Goal: Find specific fact: Find specific fact

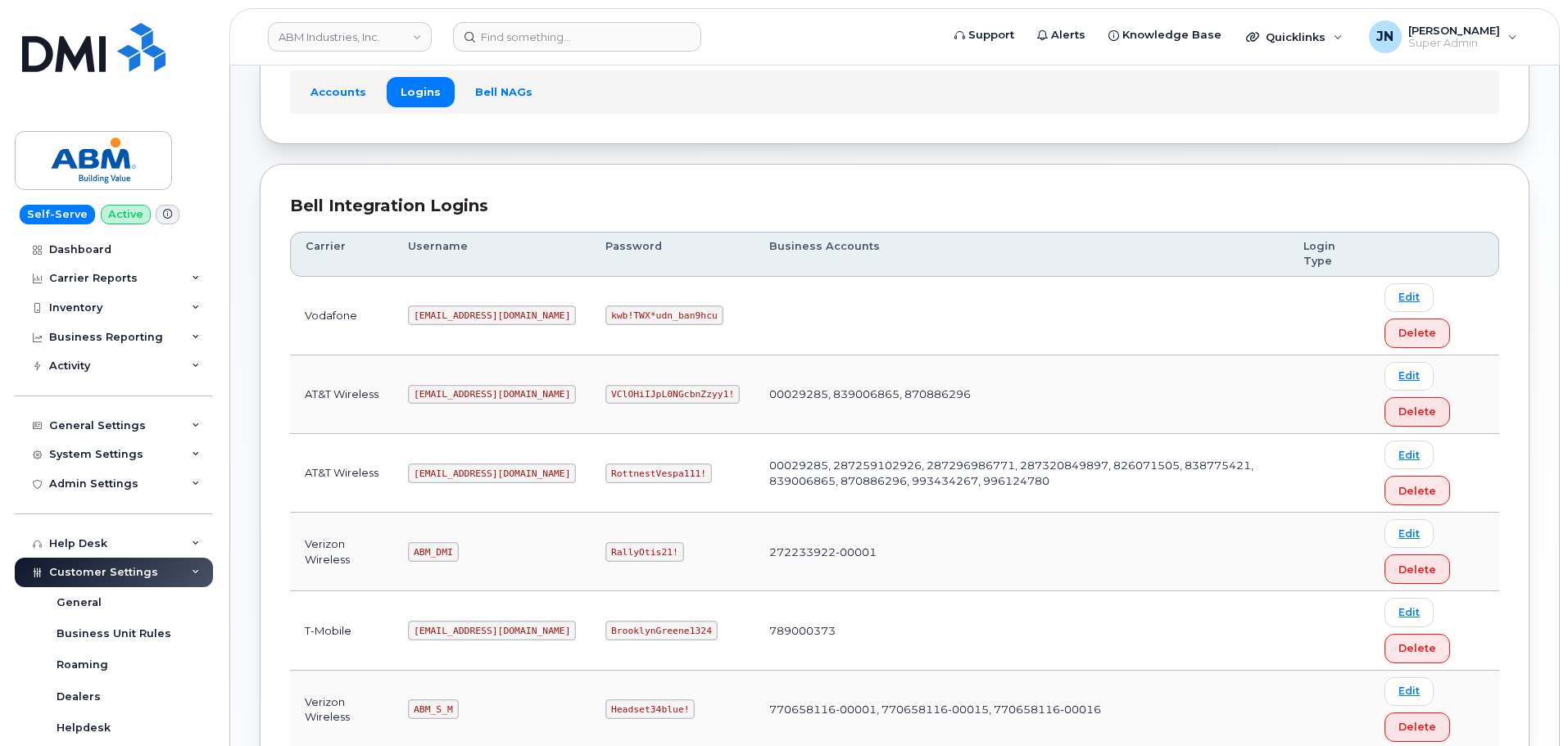
scroll to position [257, 0]
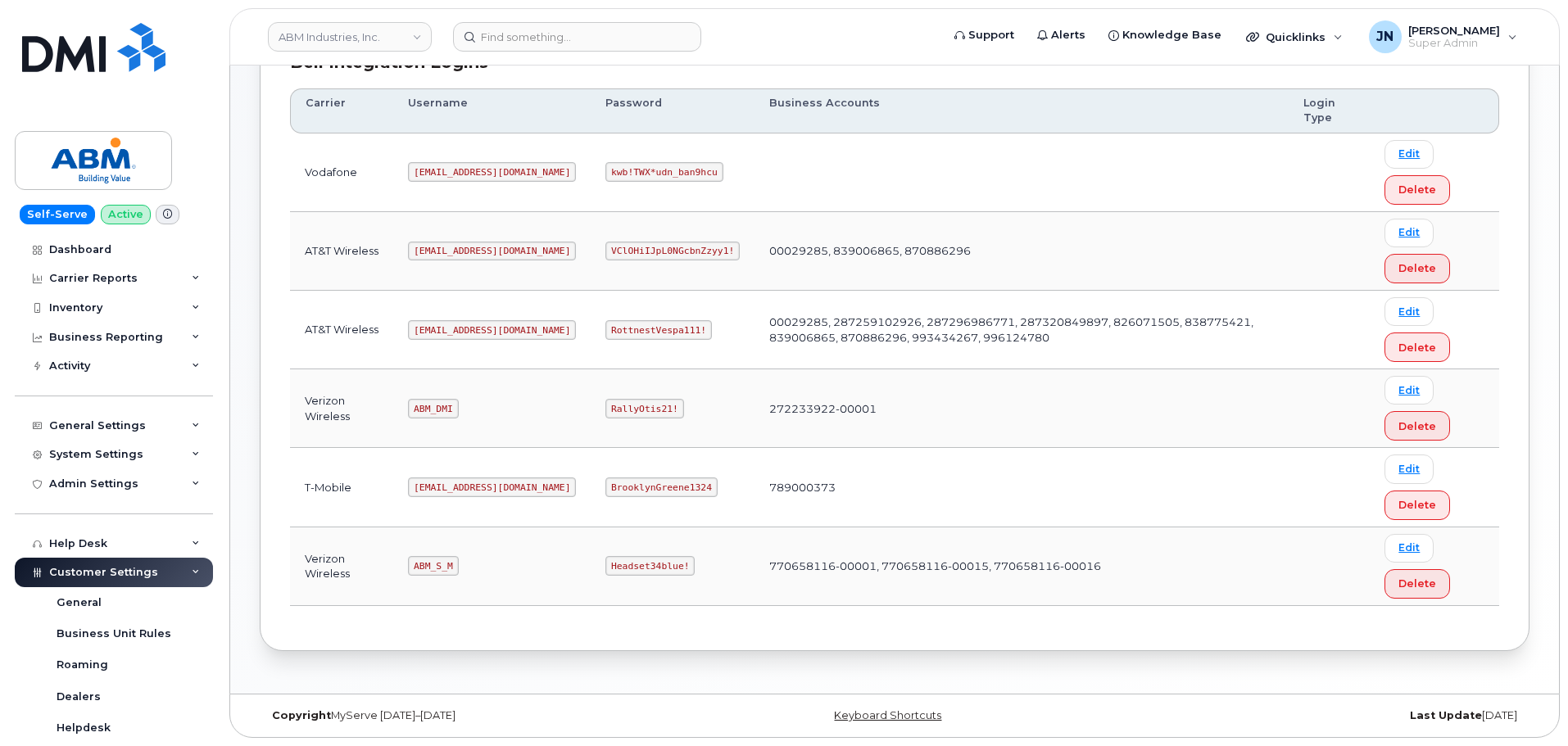
click at [442, 558] on code "ABM_S_M" at bounding box center [433, 566] width 50 height 20
click at [441, 558] on code "ABM_S_M" at bounding box center [433, 566] width 50 height 20
copy code "ABM_S_M"
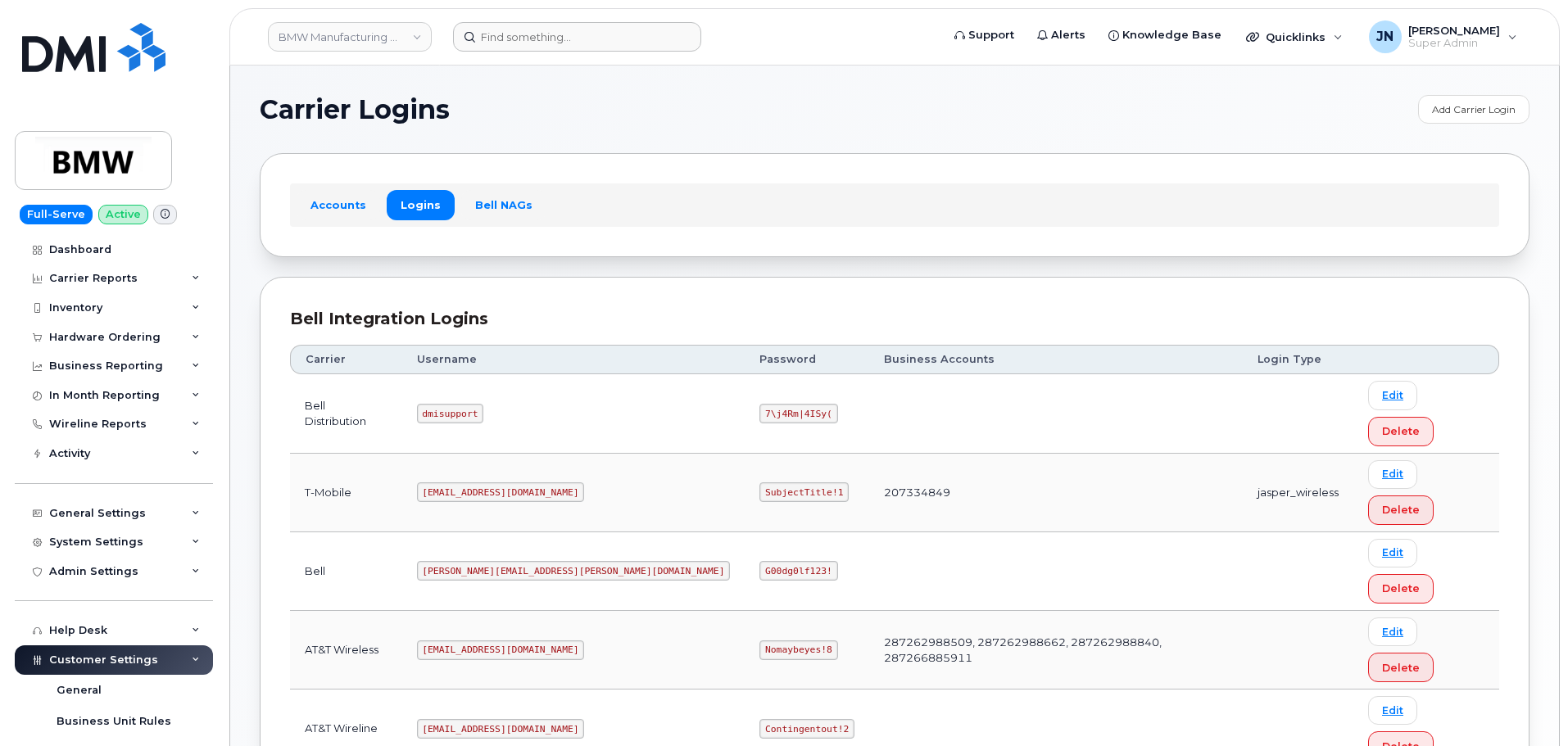
scroll to position [116, 0]
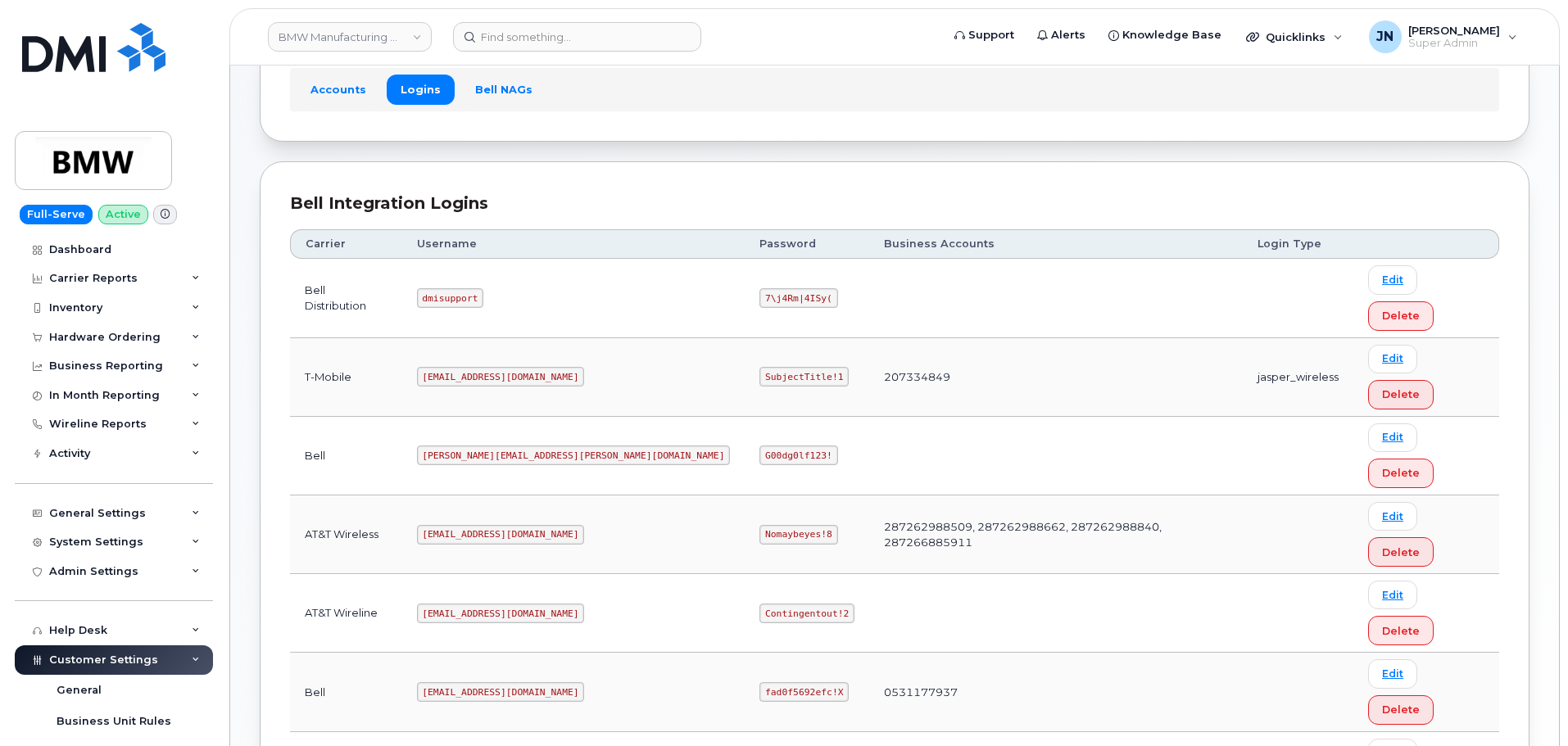
copy code "MS-BMW@dminc.com"
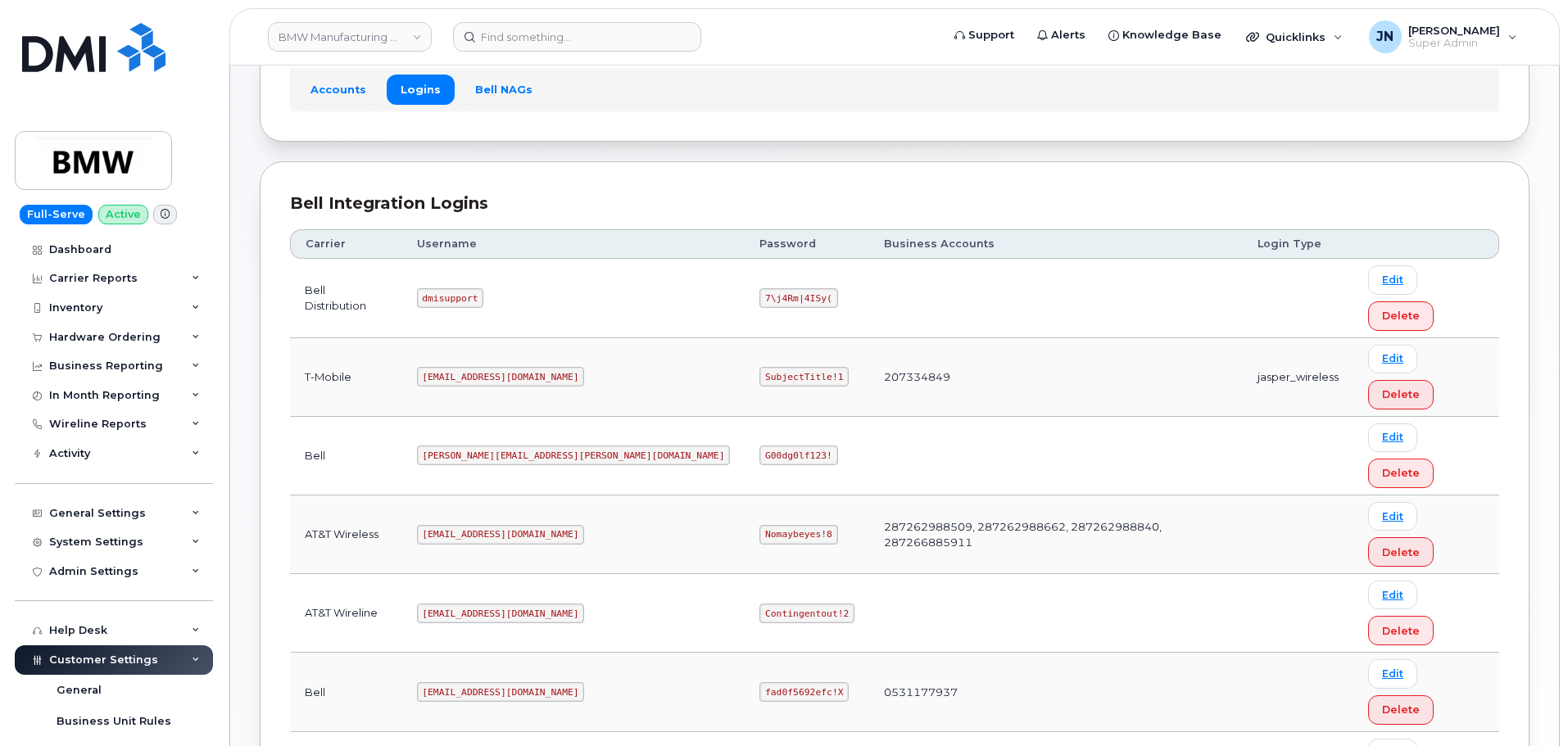
copy code "MS-BMW@dminc.com"
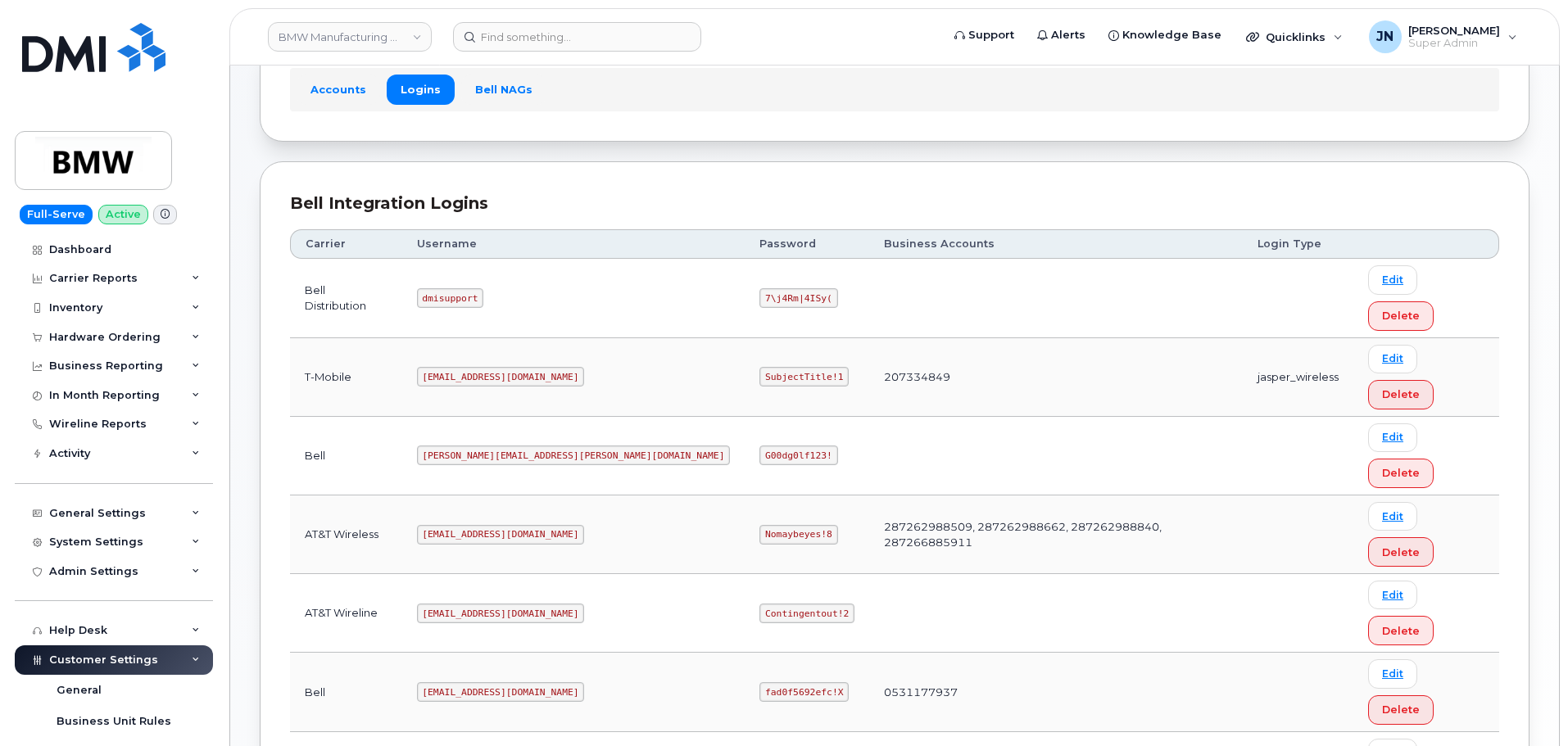
copy code "SubjectTitle!1"
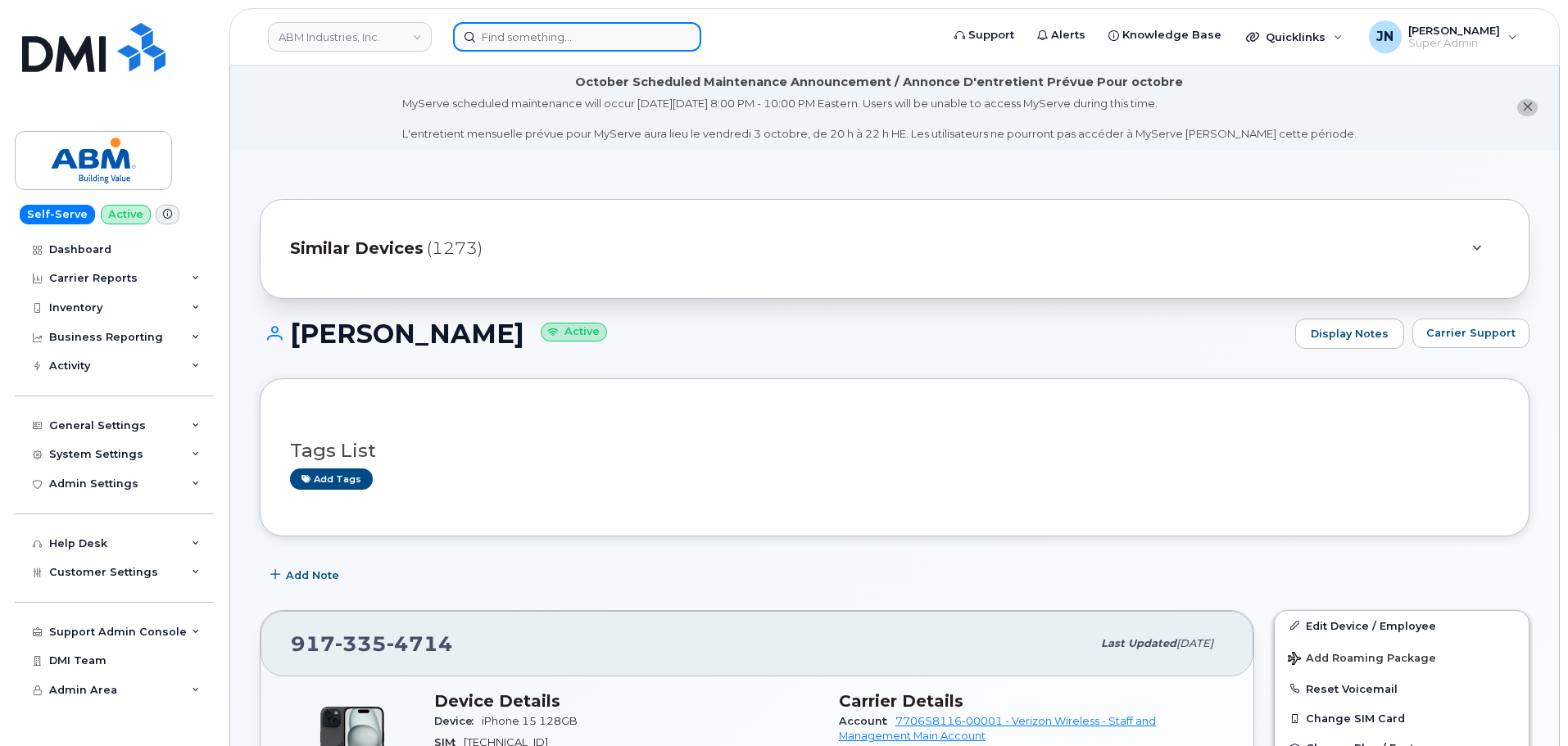
click at [501, 33] on input at bounding box center [577, 37] width 249 height 29
paste input "7864522788"
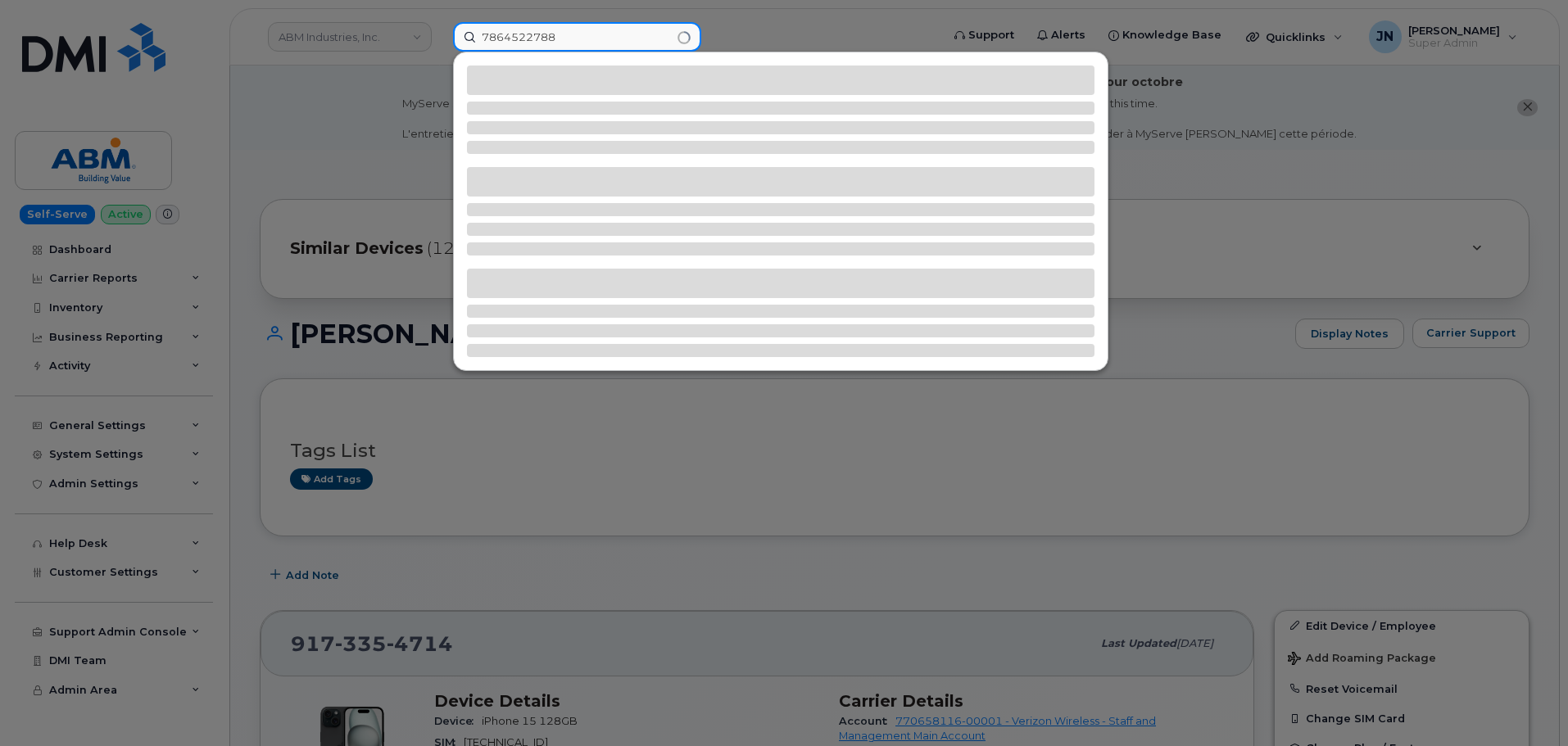
type input "7864522788"
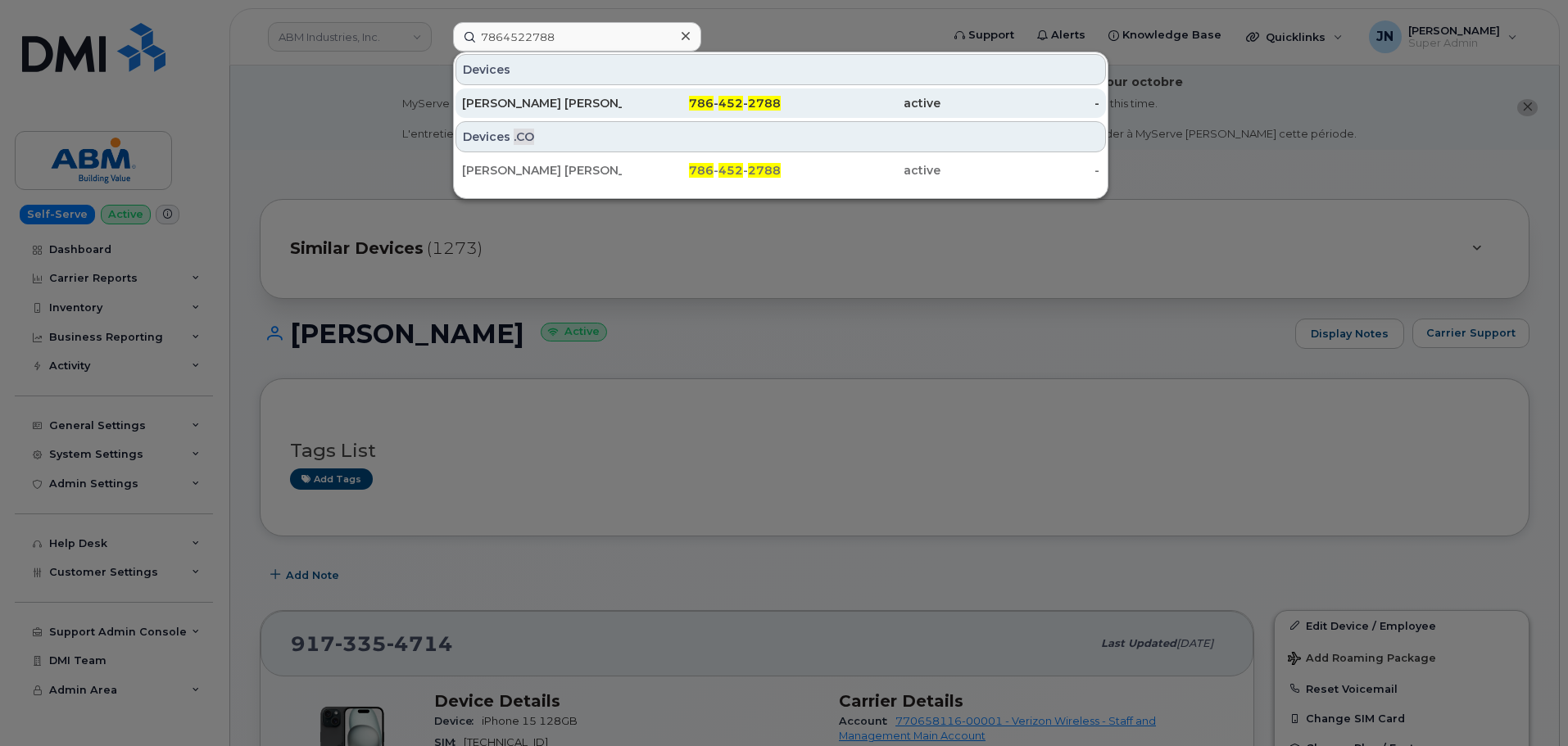
click at [701, 106] on span "786" at bounding box center [701, 103] width 25 height 15
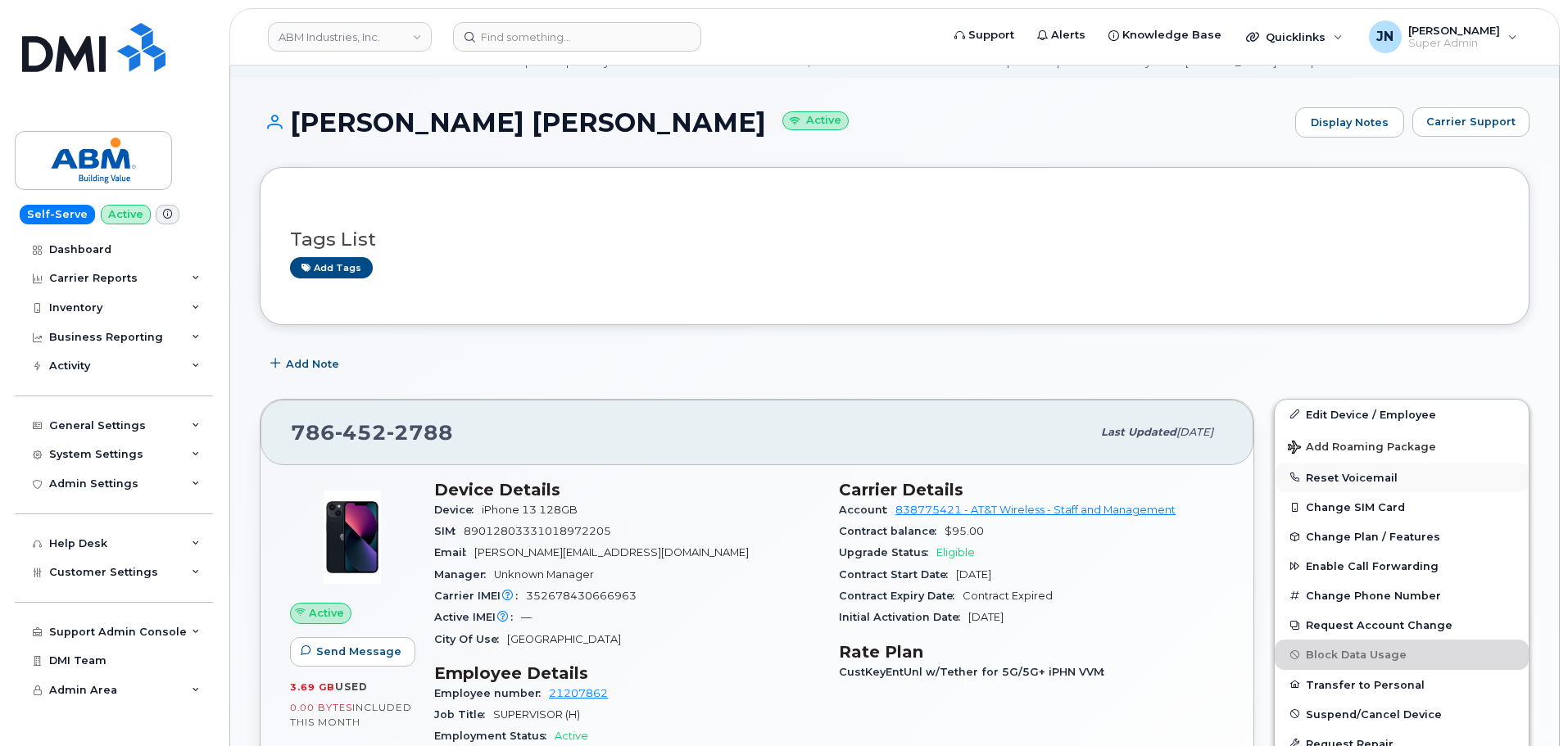
scroll to position [109, 0]
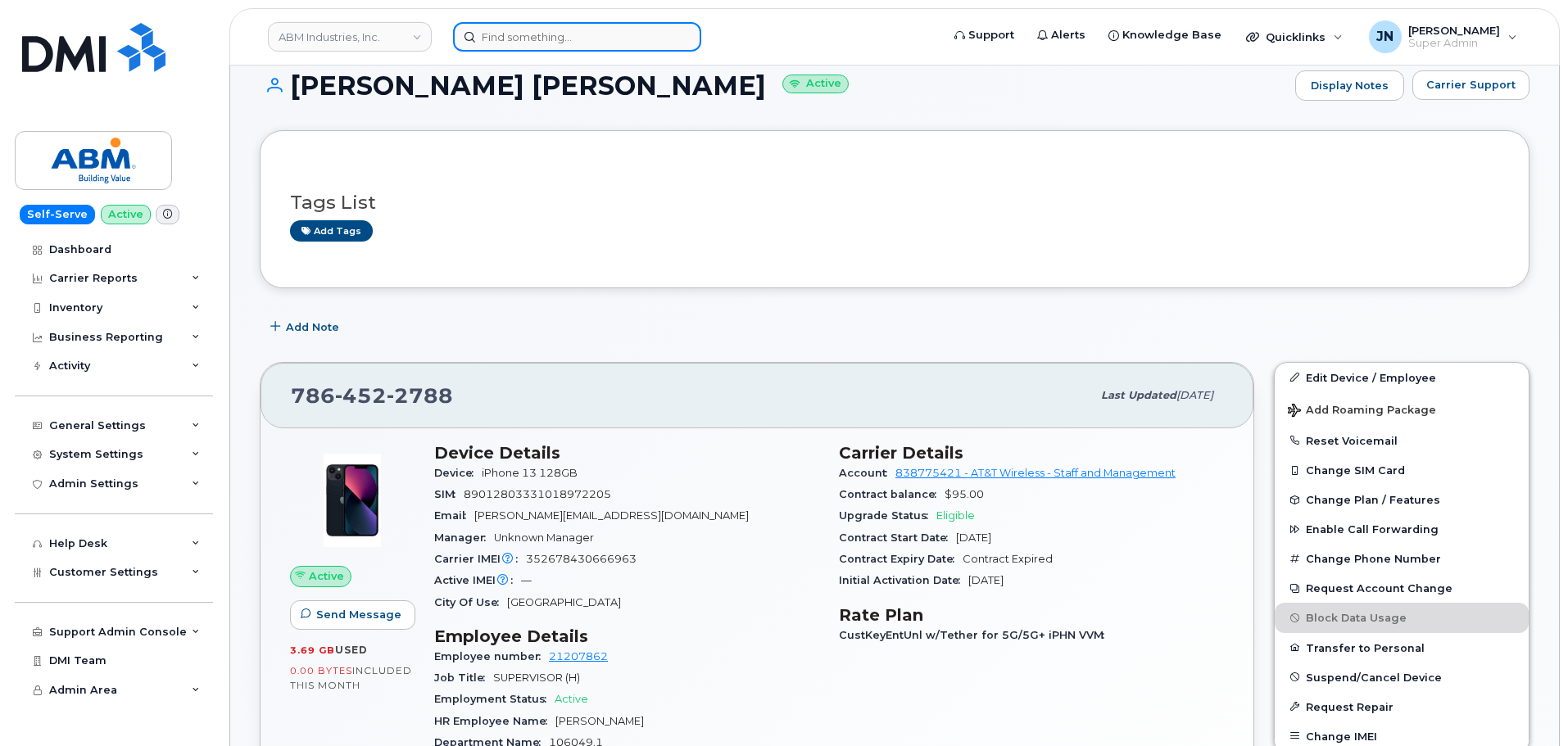
click at [550, 42] on input at bounding box center [577, 37] width 249 height 29
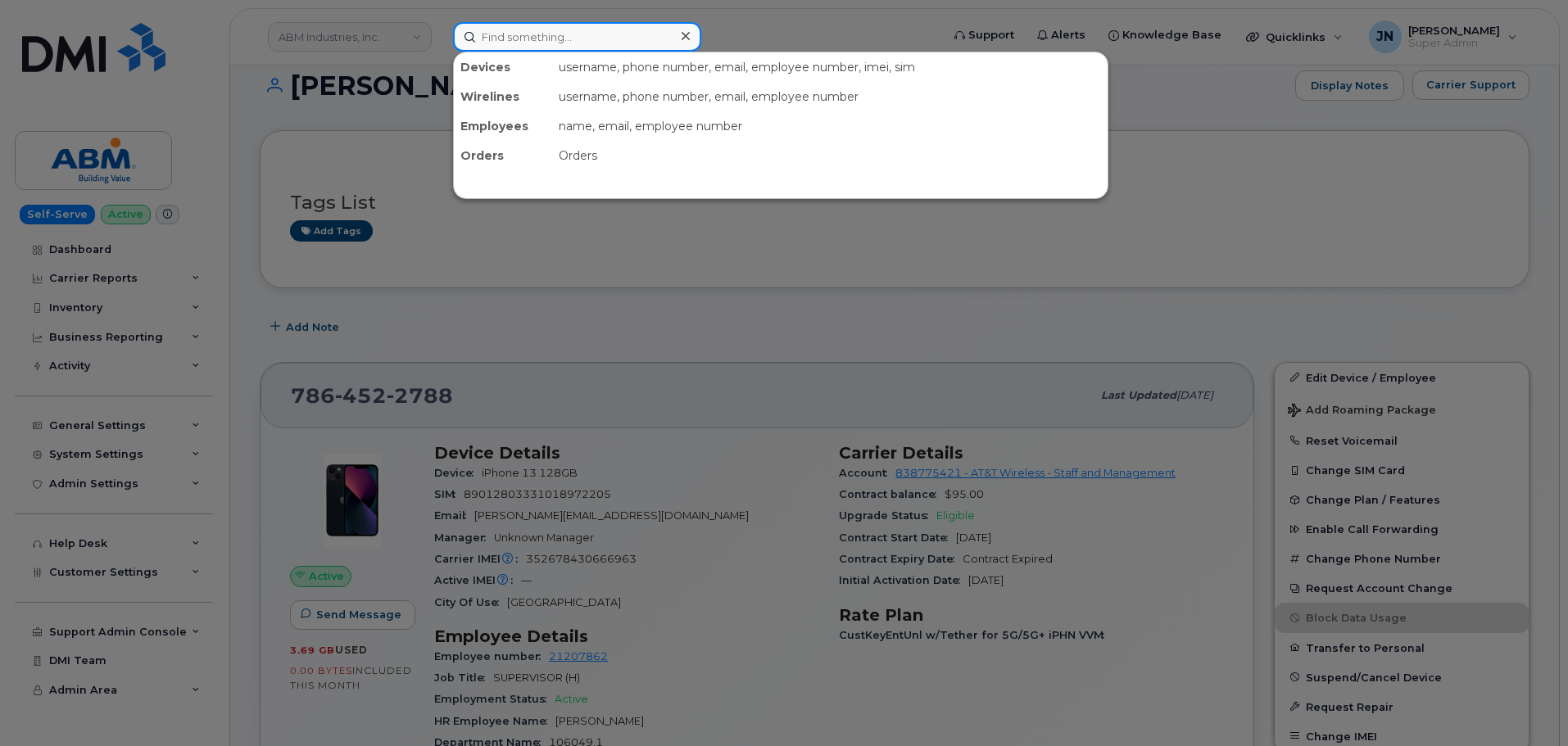
paste input "9514411604"
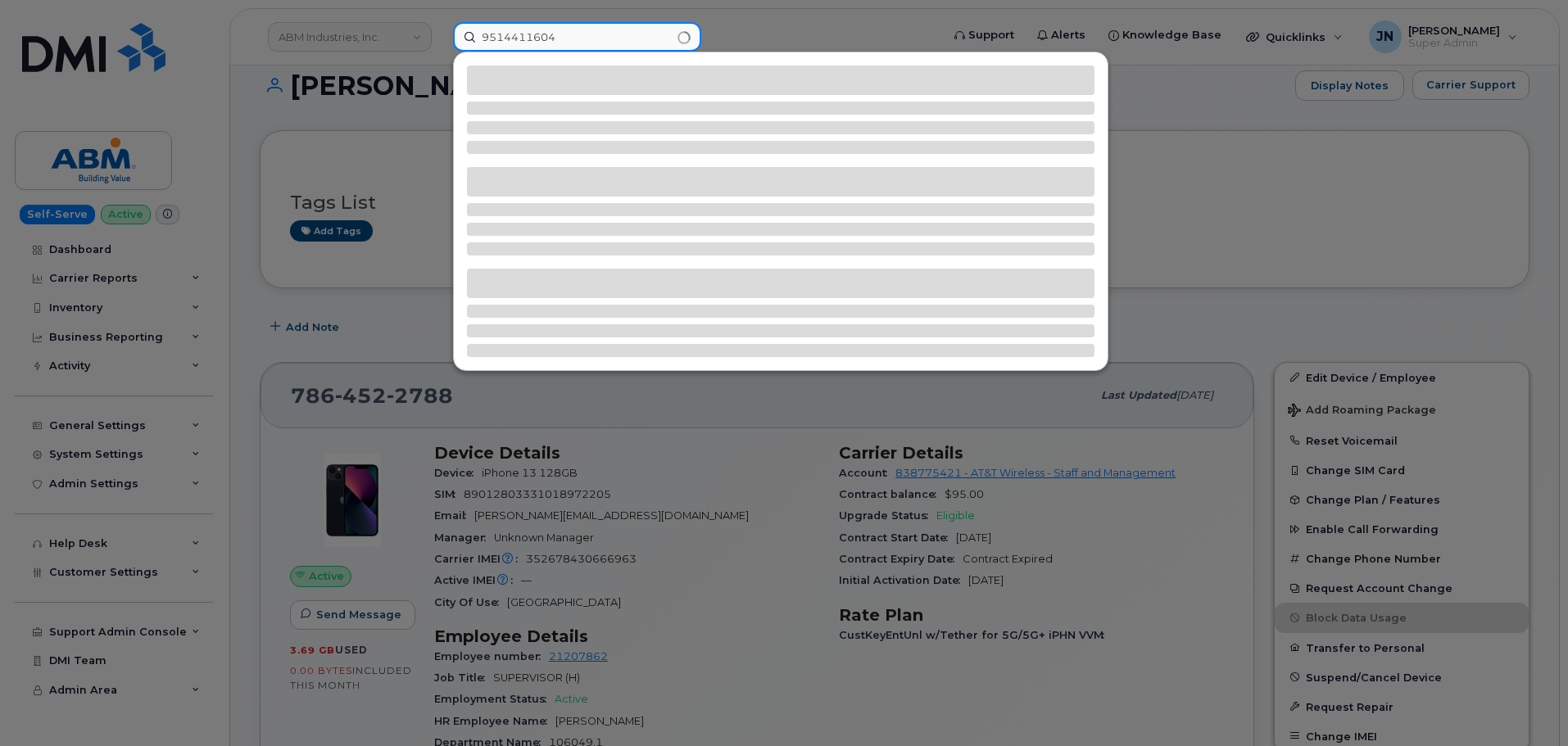
type input "9514411604"
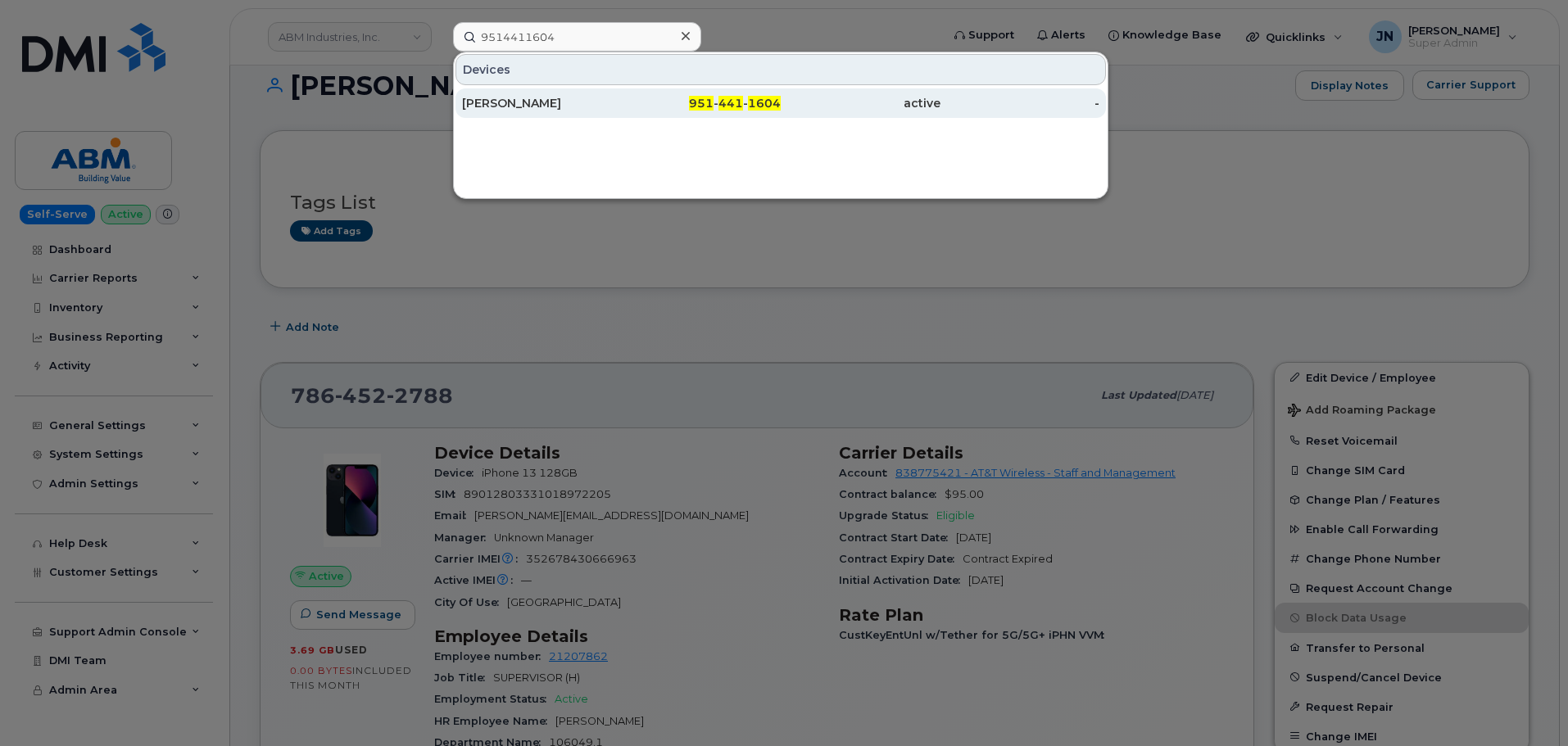
click at [601, 105] on div "Hector Estrada" at bounding box center [542, 103] width 160 height 17
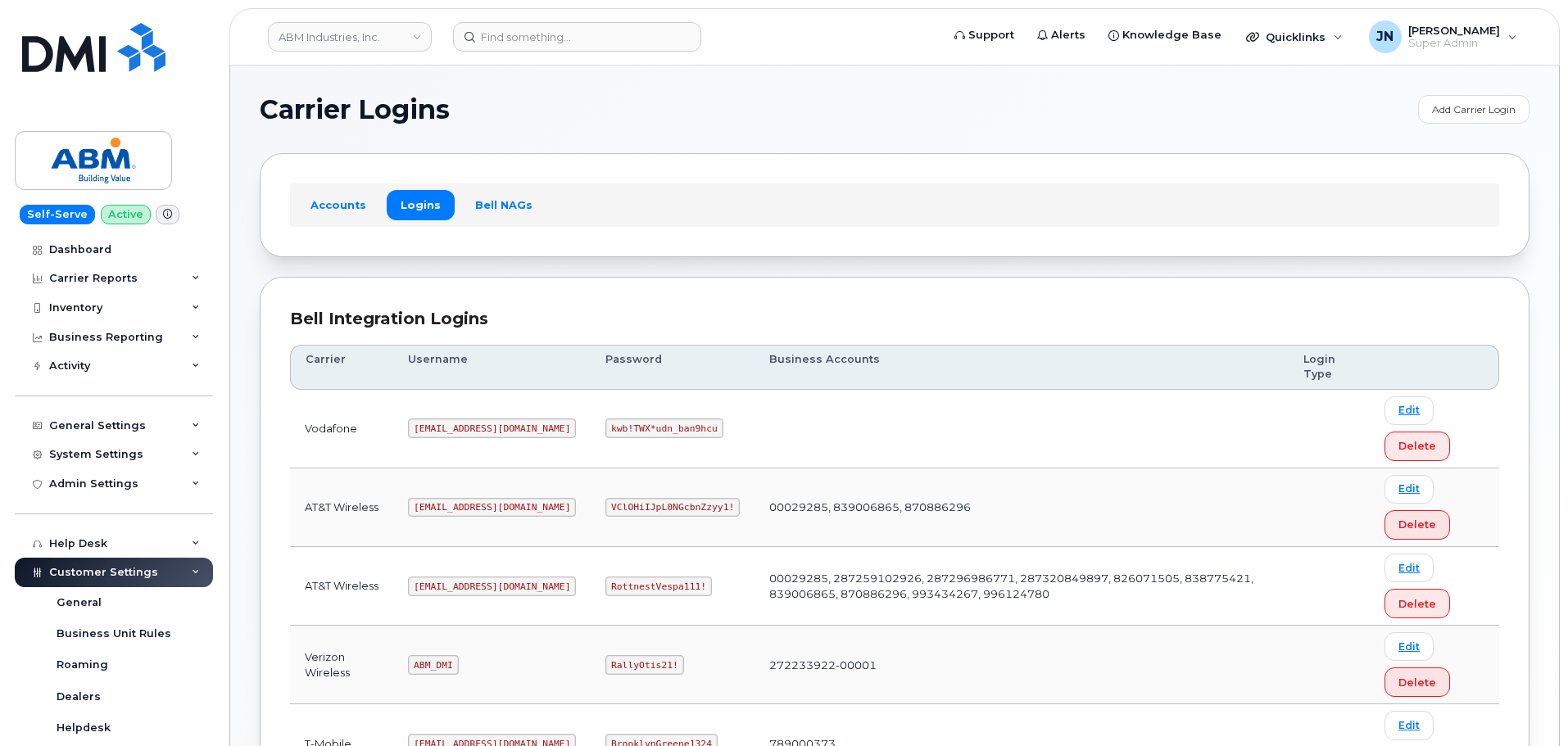
scroll to position [257, 0]
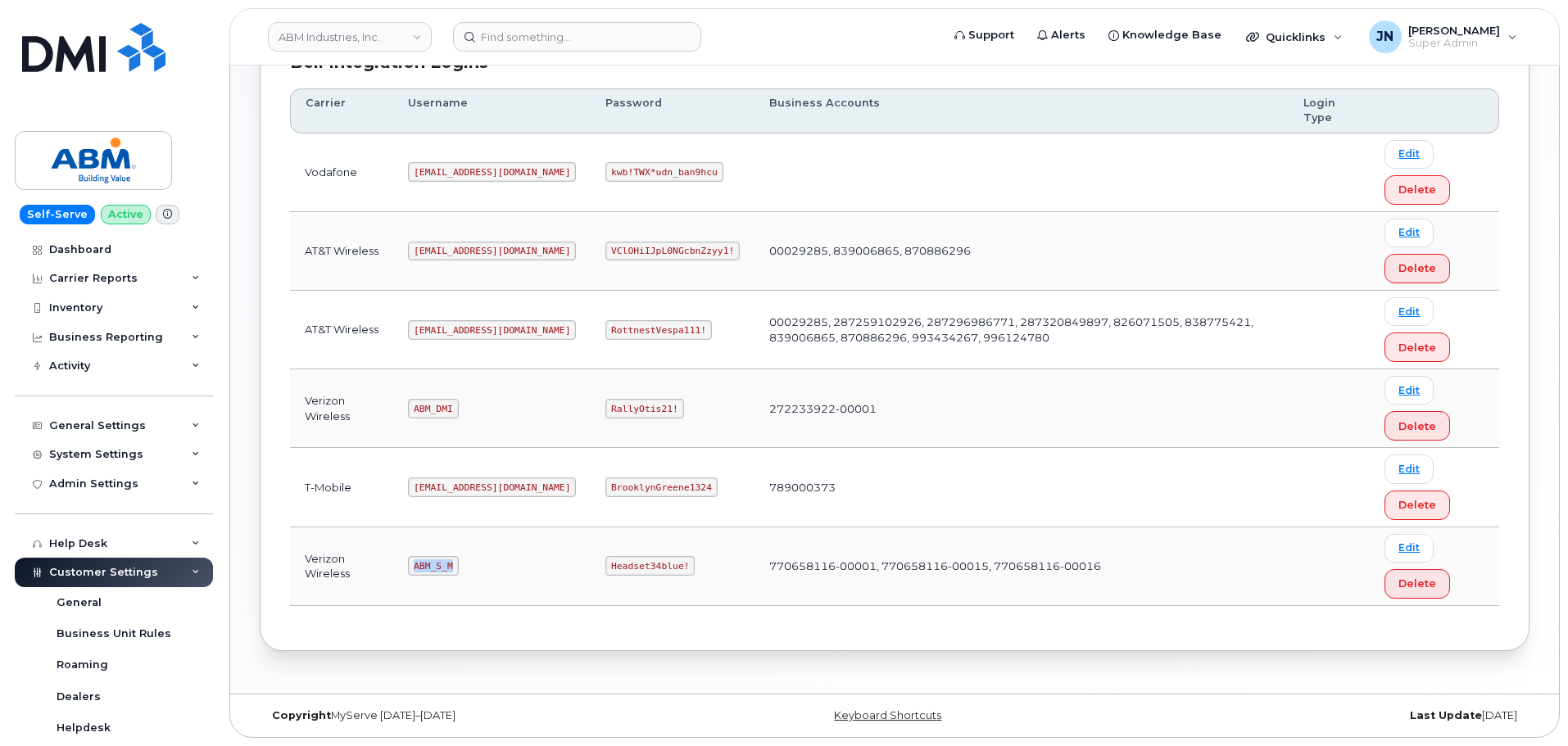
click at [439, 567] on code "ABM_S_M" at bounding box center [433, 566] width 50 height 20
click at [481, 567] on td "ABM_S_M" at bounding box center [492, 567] width 198 height 79
click at [437, 560] on code "ABM_S_M" at bounding box center [433, 566] width 50 height 20
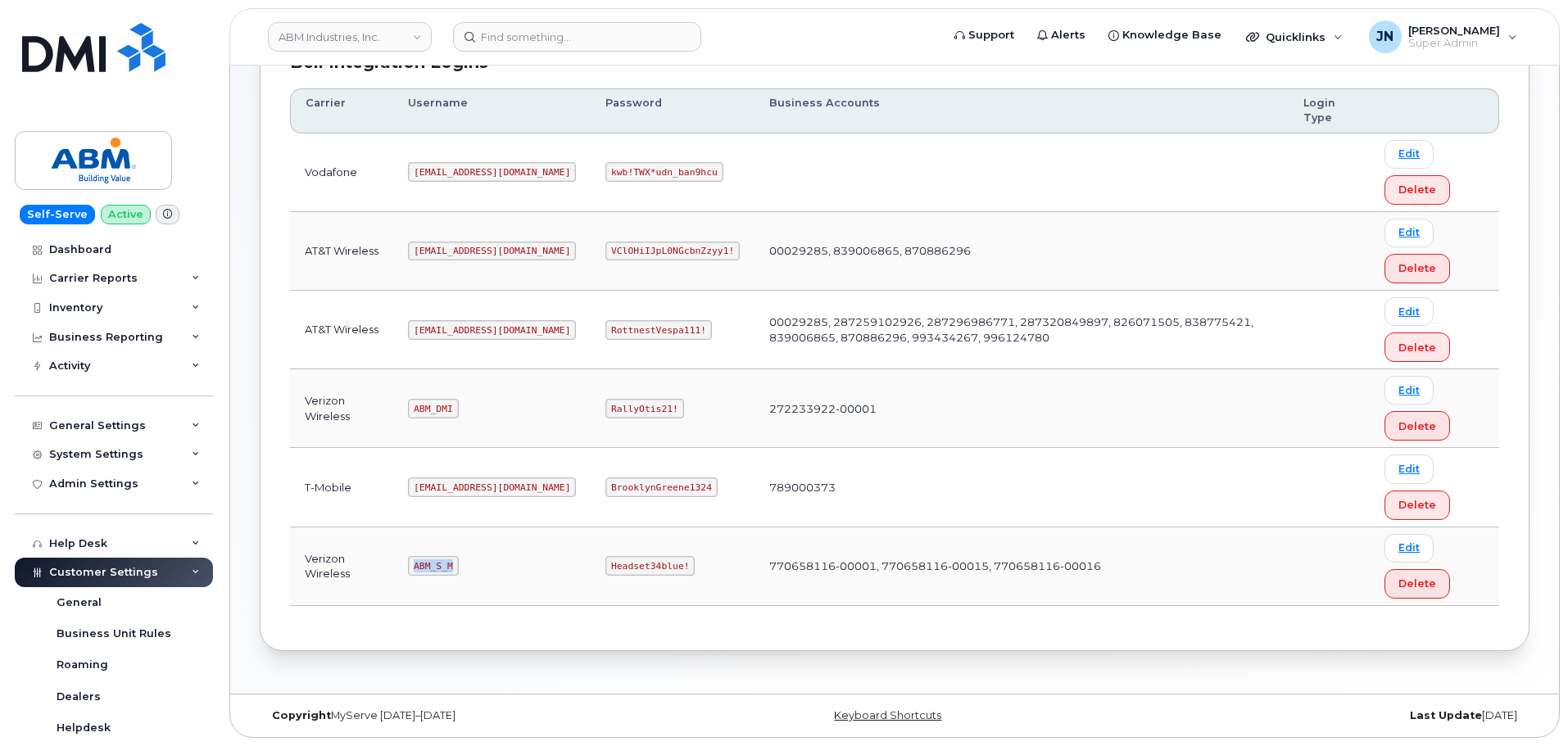
click at [437, 560] on code "ABM_S_M" at bounding box center [433, 566] width 50 height 20
copy code "ABM_S_M"
click at [606, 562] on code "Headset34blue!" at bounding box center [650, 566] width 89 height 20
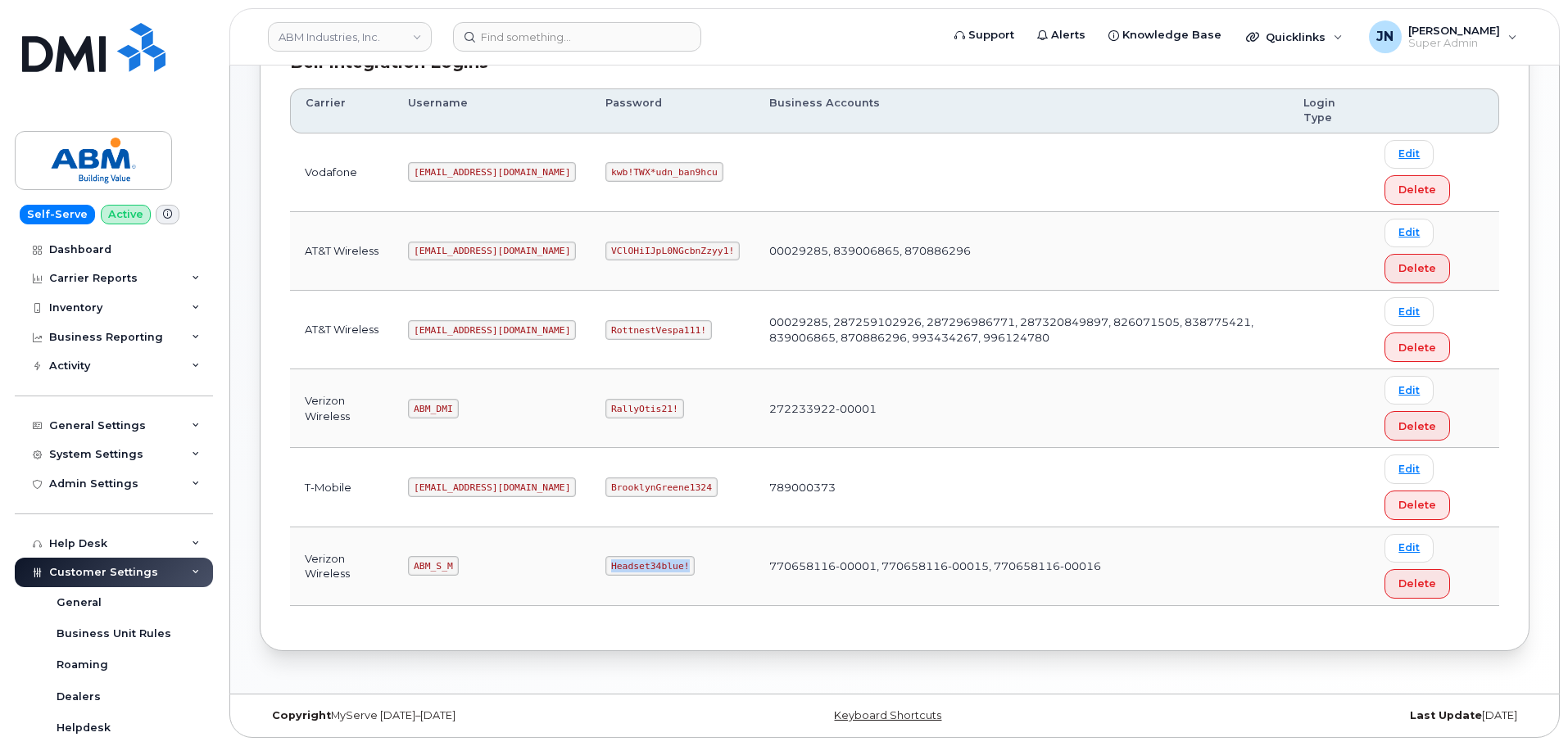
copy code "Headset34blue!"
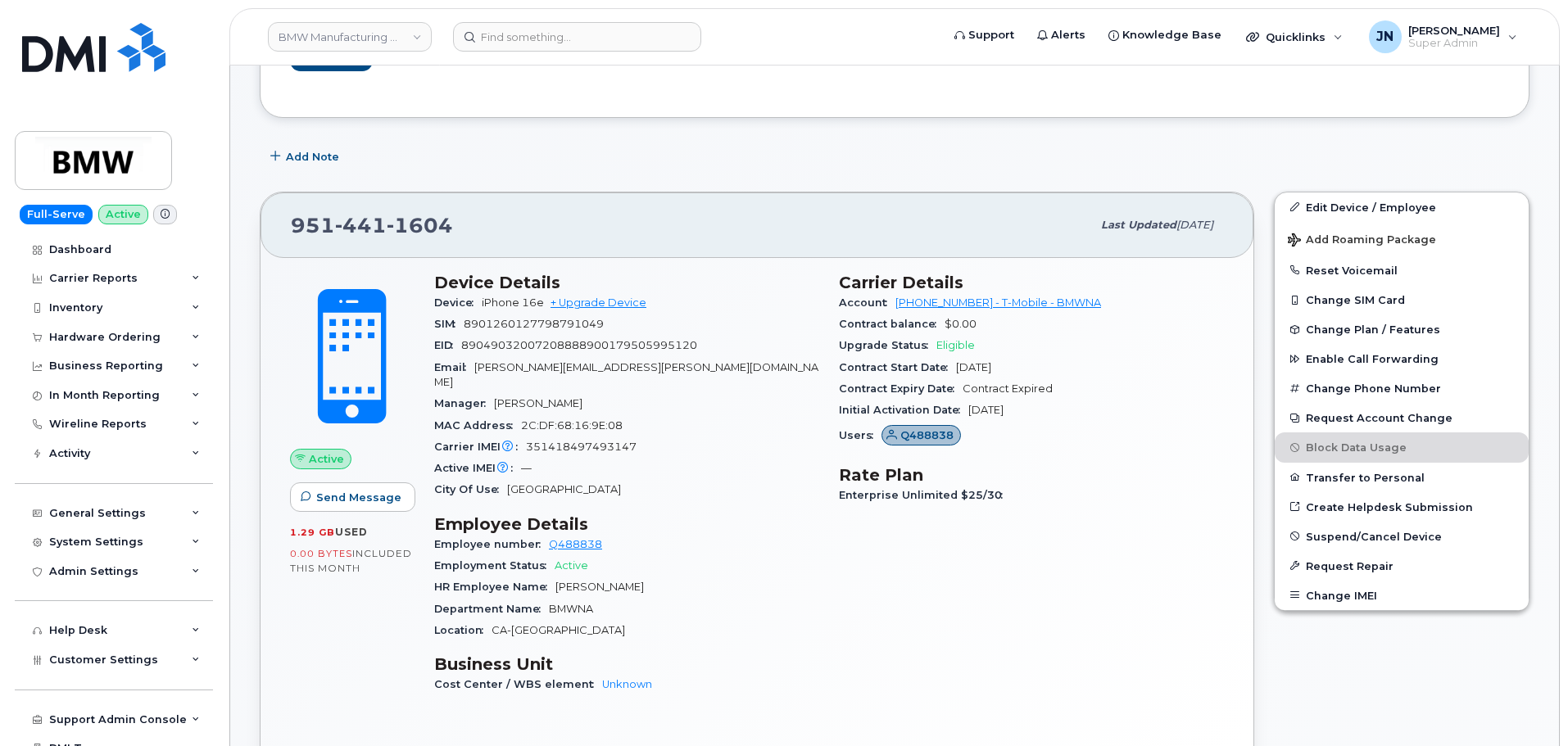
scroll to position [327, 0]
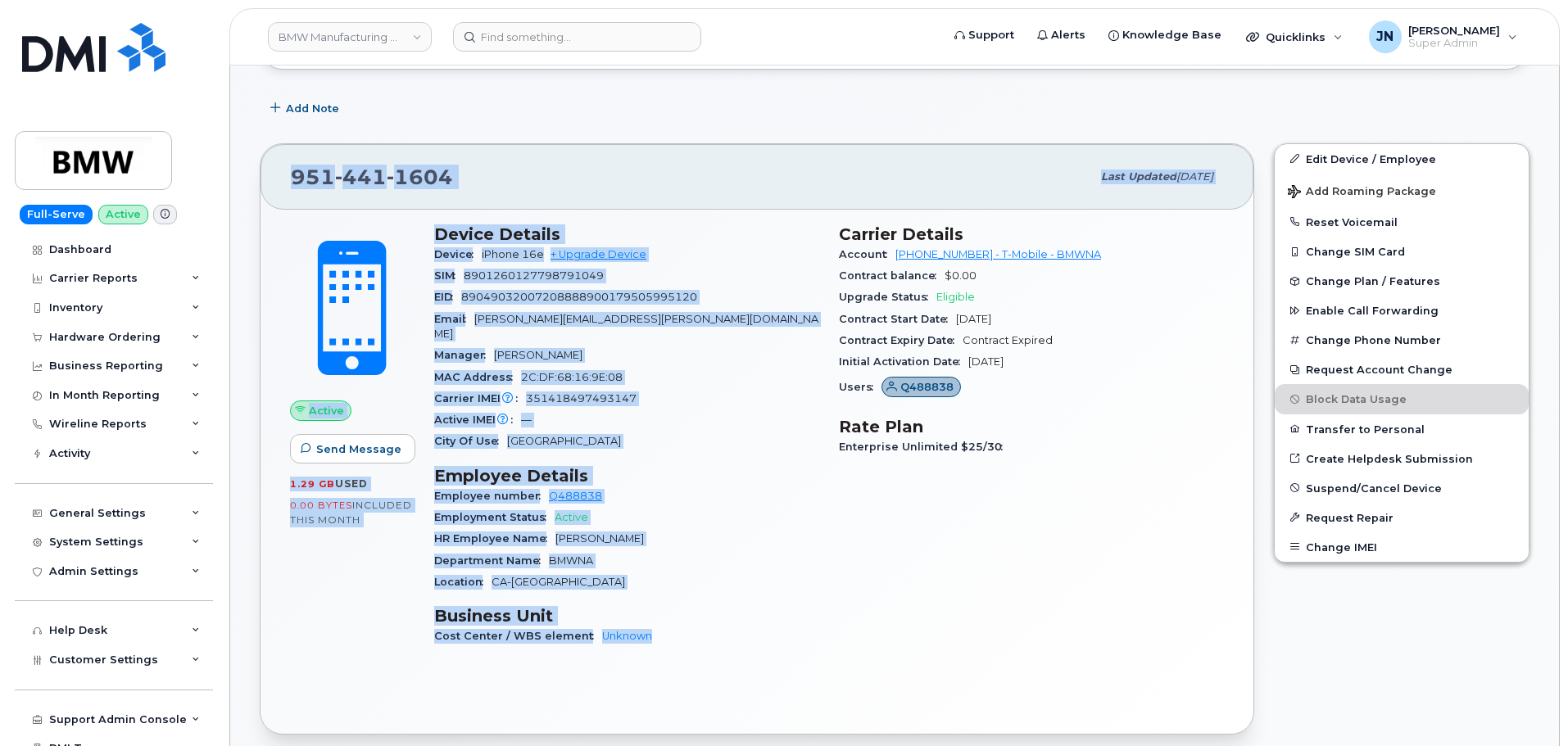
drag, startPoint x: 289, startPoint y: 169, endPoint x: 730, endPoint y: 622, distance: 632.2
click at [730, 622] on div "951 441 1604 Last updated Oct 06, 2025 Active Send Message 1.29 GB  used 0.00 B…" at bounding box center [757, 439] width 995 height 593
click at [780, 606] on h3 "Business Unit" at bounding box center [627, 616] width 385 height 20
click at [756, 224] on h3 "Device Details" at bounding box center [627, 234] width 385 height 20
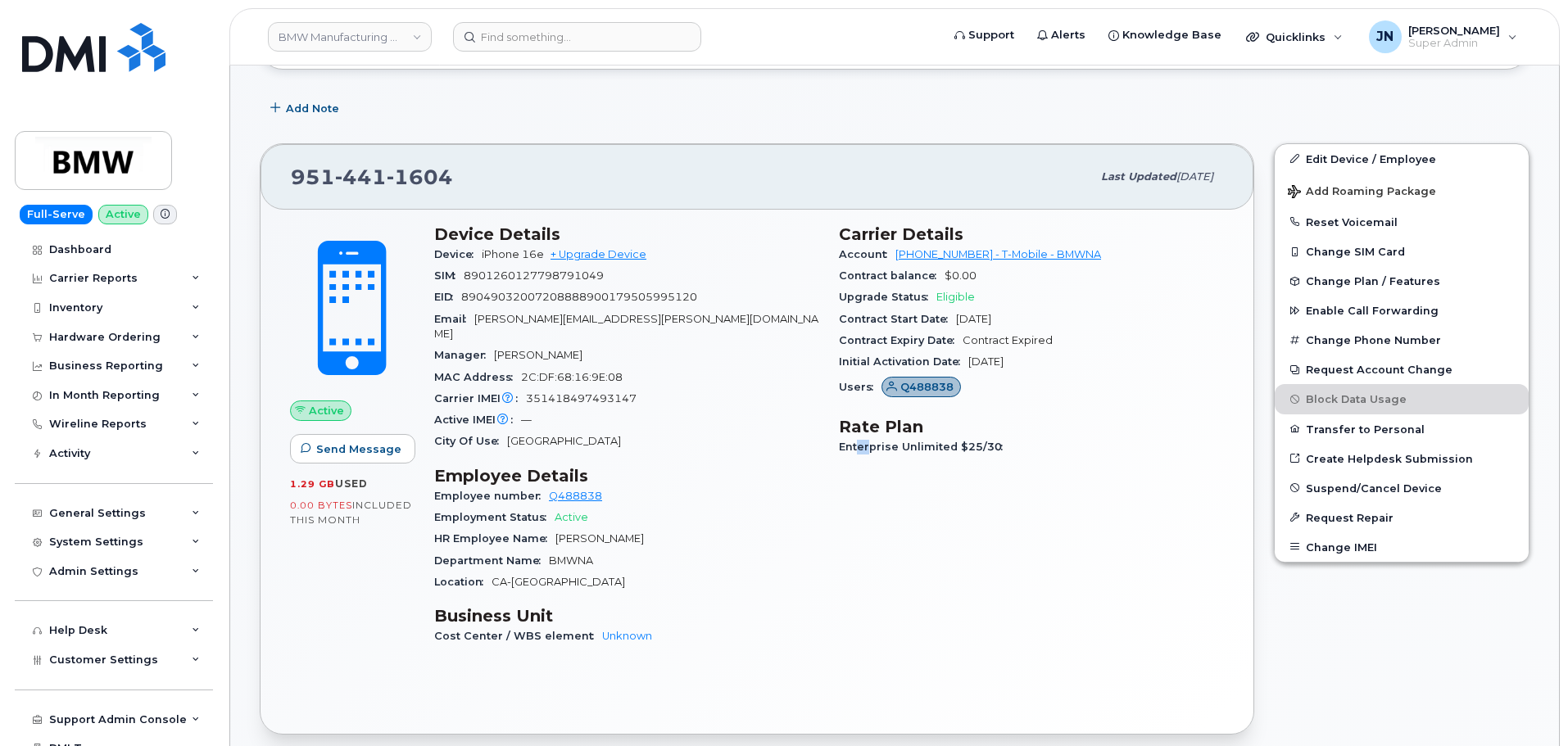
drag, startPoint x: 869, startPoint y: 652, endPoint x: 1055, endPoint y: 655, distance: 186.0
click at [873, 652] on div "Carrier Details Account 973767968 - T-Mobile - BMWNA Contract balance $0.00 Upg…" at bounding box center [1031, 442] width 405 height 456
click at [506, 393] on icon at bounding box center [507, 398] width 11 height 11
click at [555, 279] on span "8901260127798791049" at bounding box center [534, 275] width 141 height 13
click at [556, 279] on span "8901260127798791049" at bounding box center [534, 275] width 141 height 13
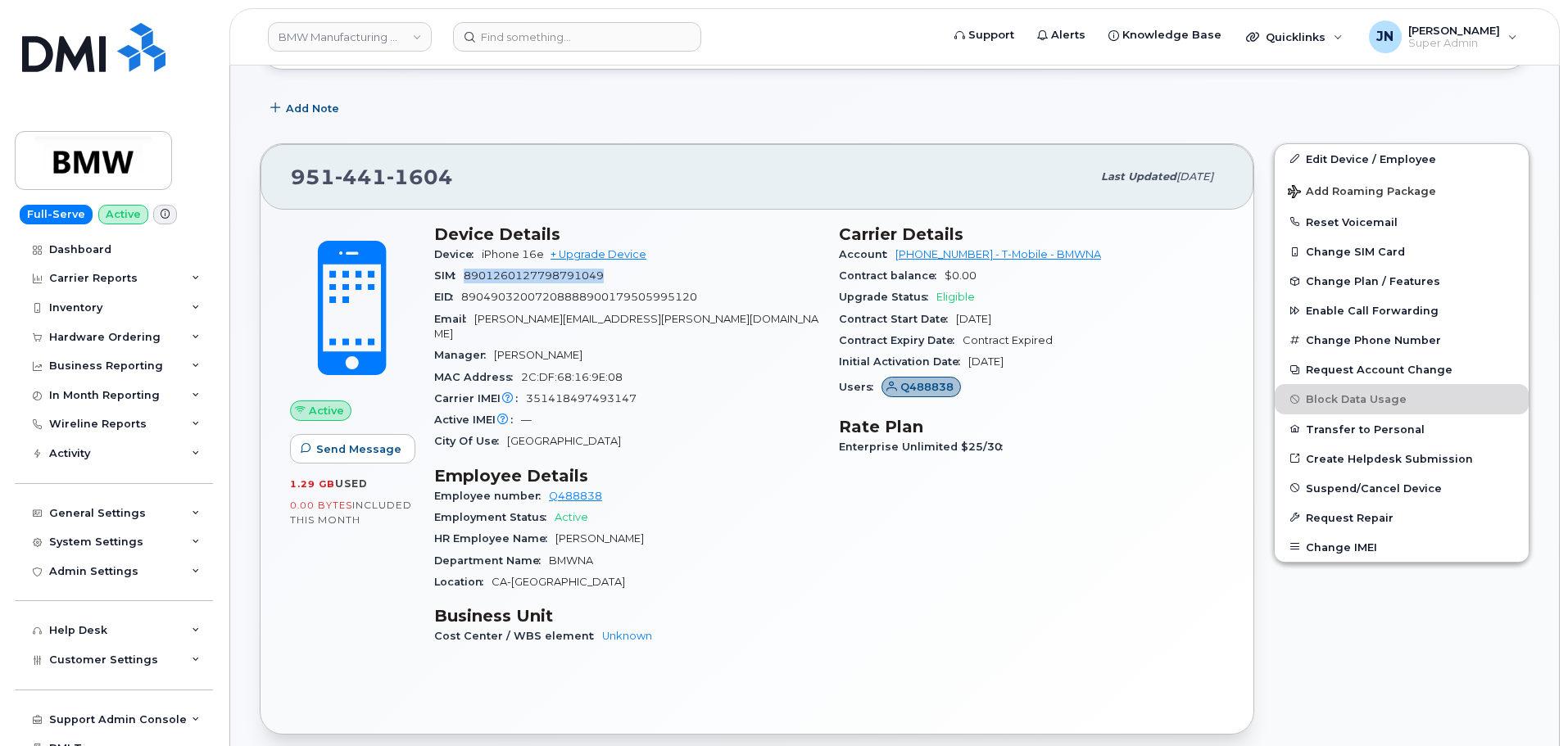
copy span "8901260127798791049"
click at [598, 392] on span "351418497493147" at bounding box center [581, 398] width 111 height 13
copy span "351418497493147"
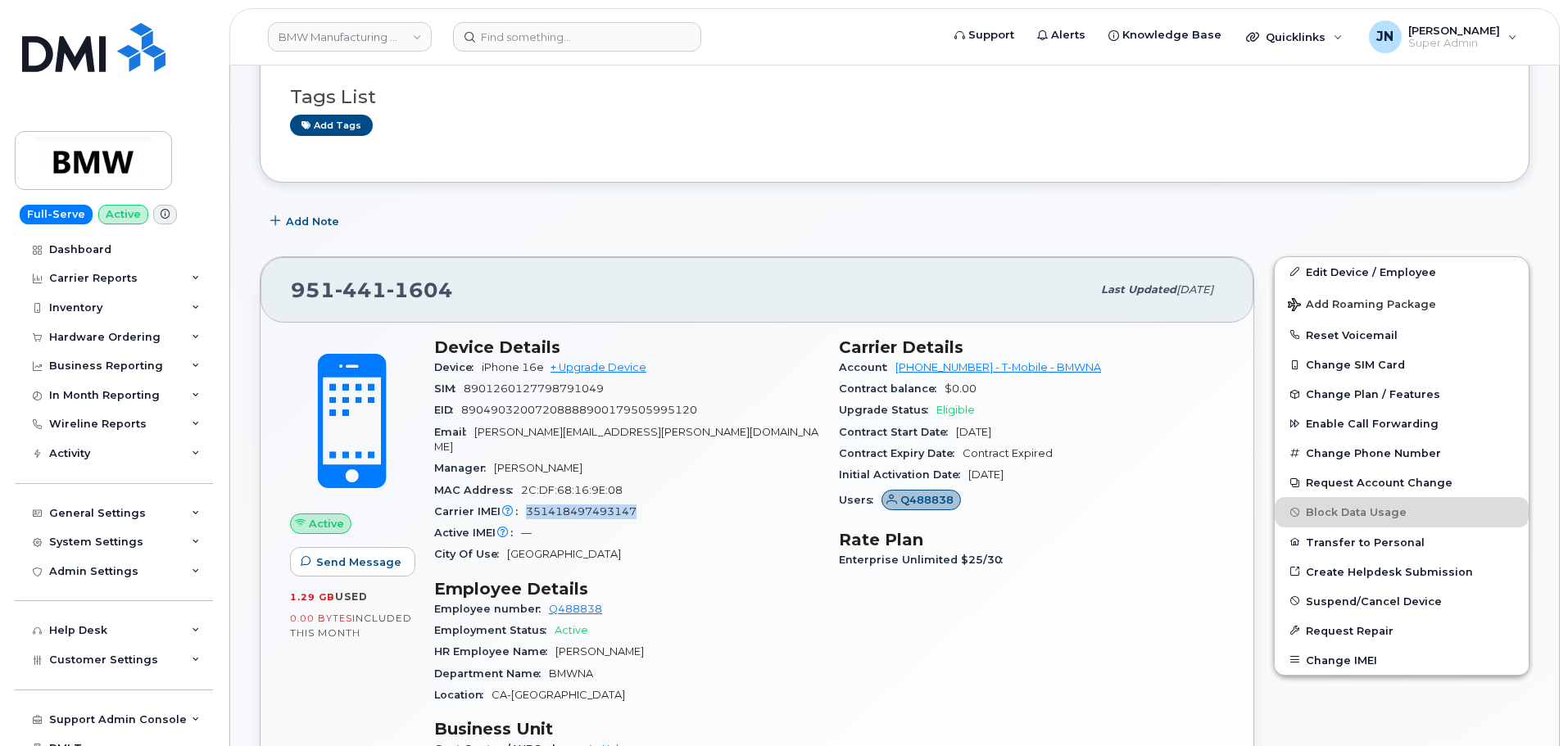
scroll to position [219, 0]
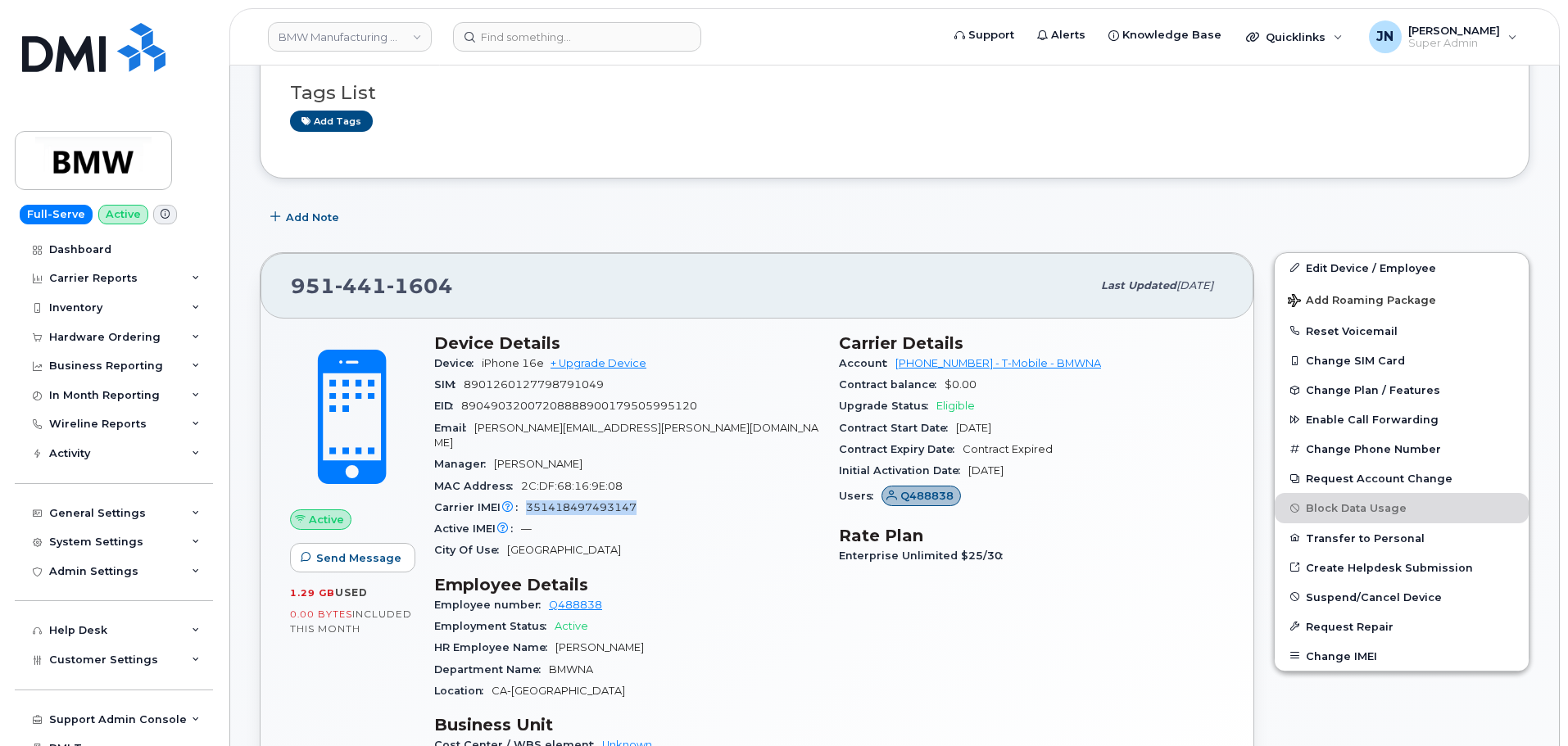
click at [613, 501] on span "351418497493147" at bounding box center [581, 507] width 111 height 13
click at [608, 501] on span "351418497493147" at bounding box center [581, 507] width 111 height 13
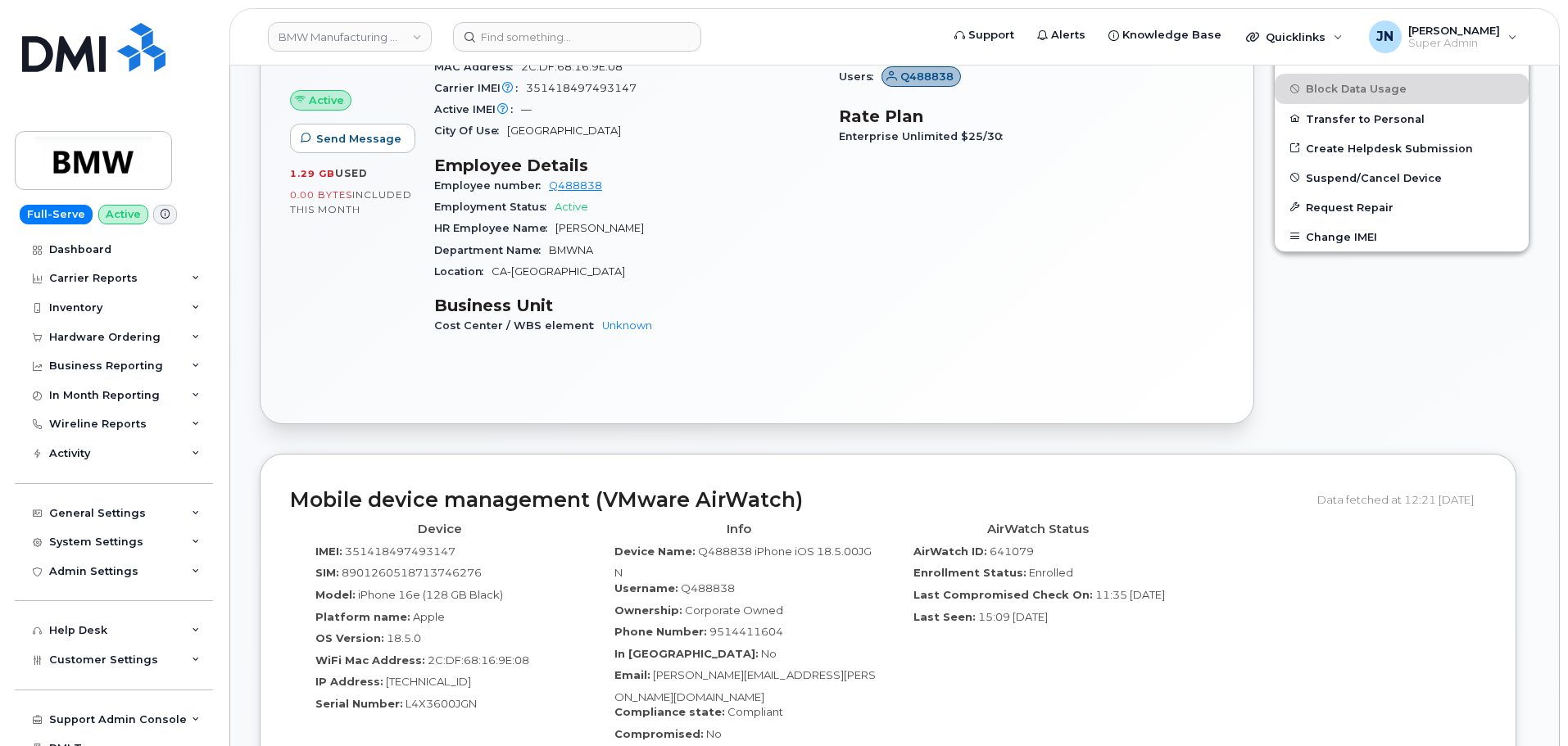
scroll to position [765, 0]
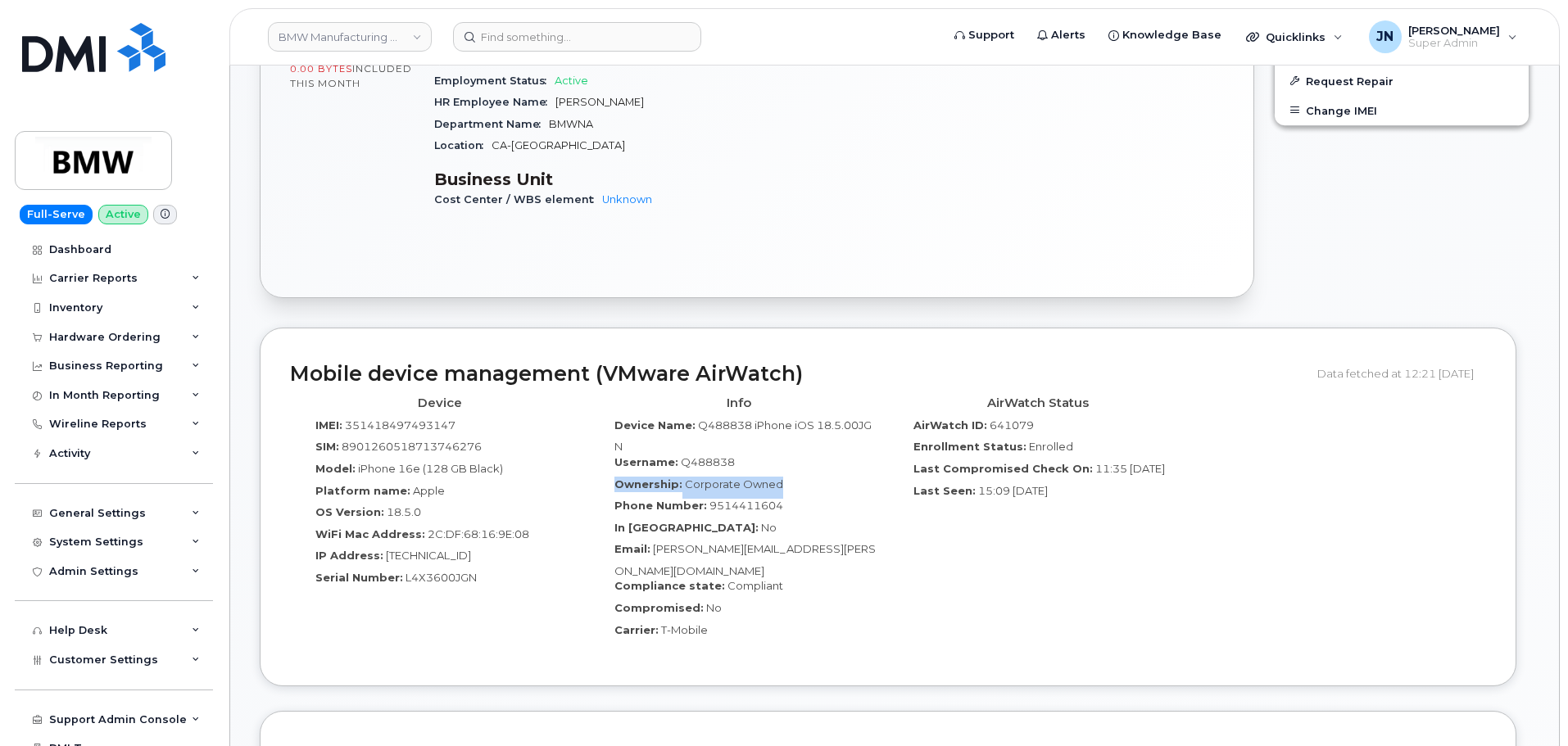
drag, startPoint x: 614, startPoint y: 466, endPoint x: 775, endPoint y: 467, distance: 161.0
click at [775, 477] on div "Ownership: Corporate Owned" at bounding box center [738, 488] width 274 height 23
click at [406, 419] on span "351418497493147" at bounding box center [400, 425] width 111 height 13
click at [407, 419] on span "351418497493147" at bounding box center [400, 425] width 111 height 13
copy span "351418497493147"
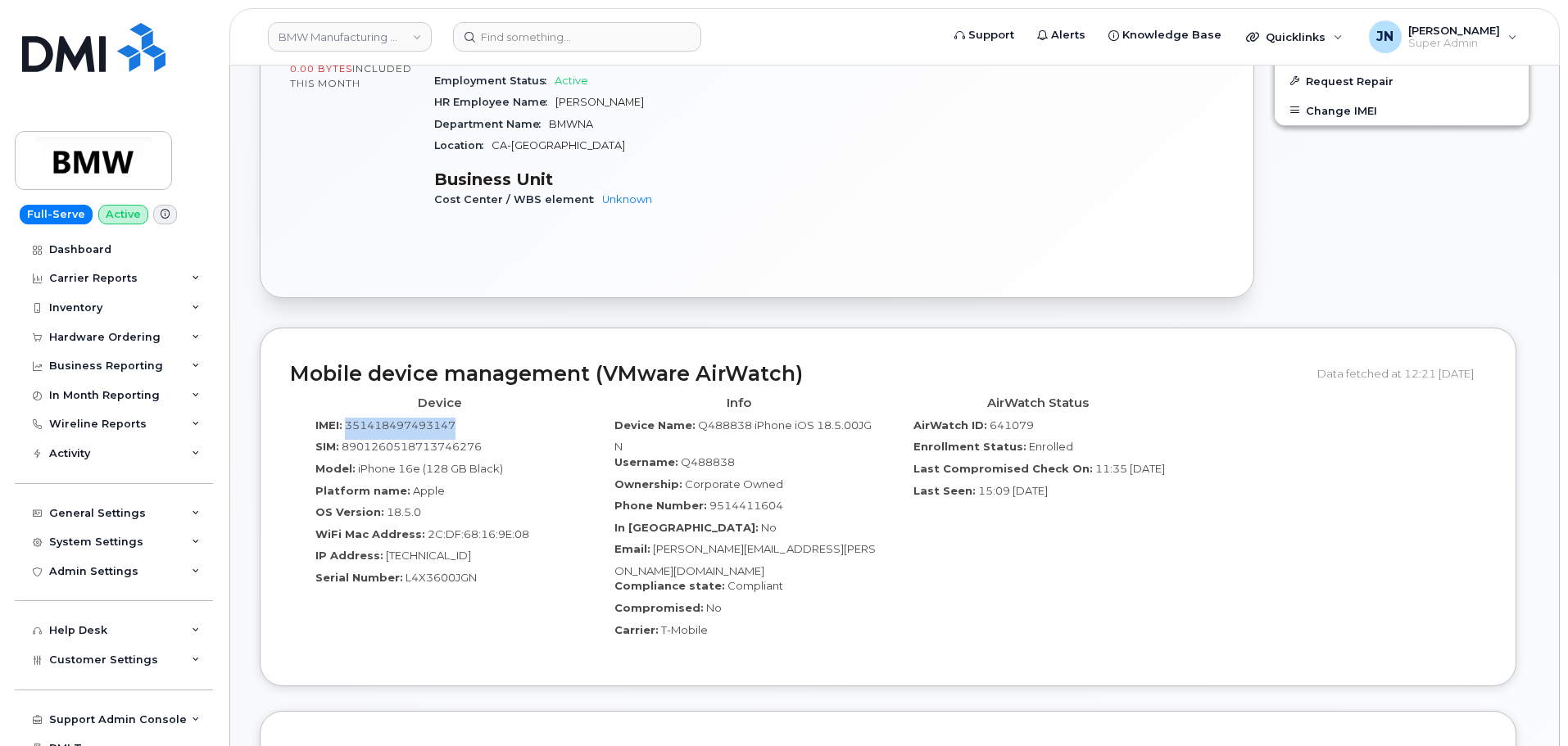
copy span "351418497493147"
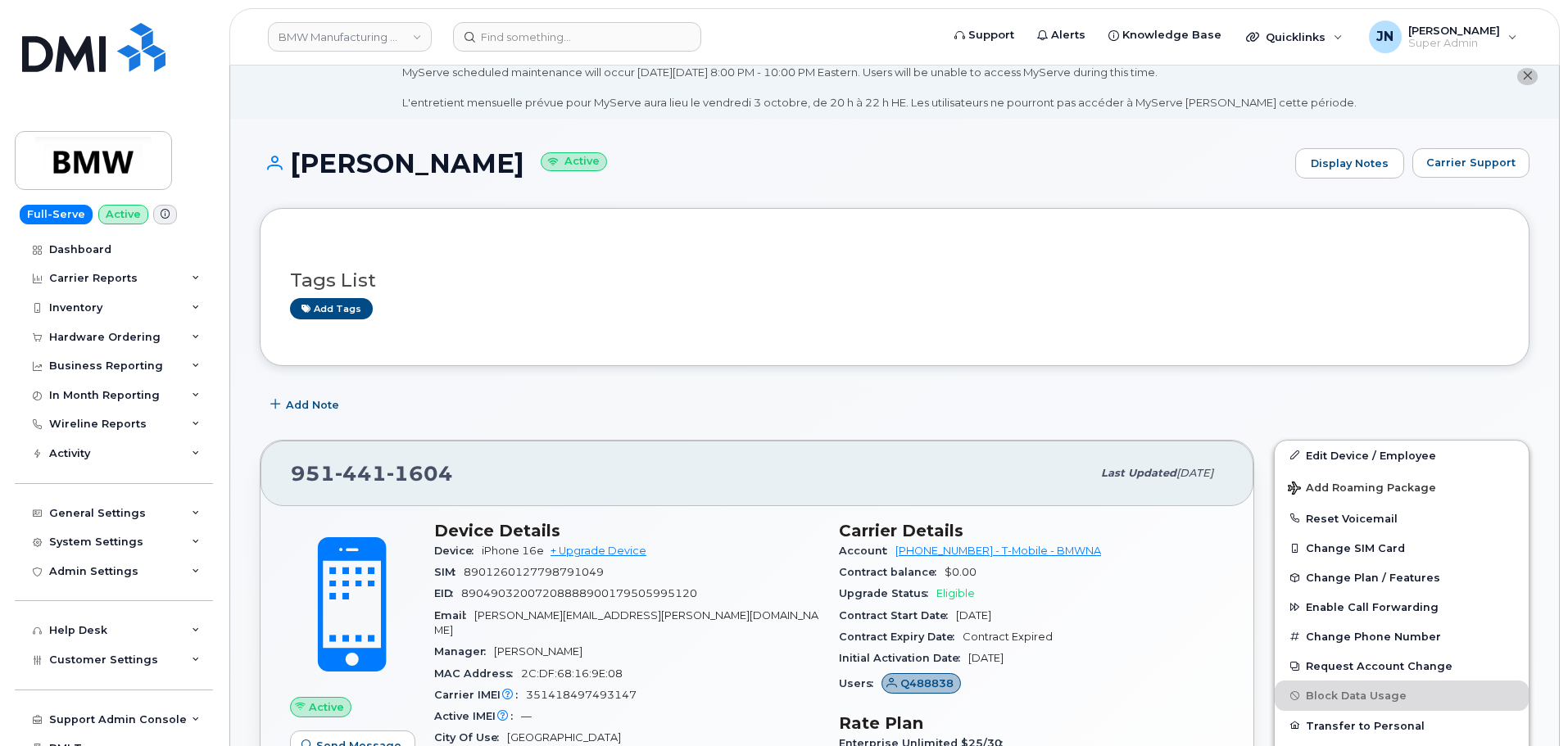
scroll to position [0, 0]
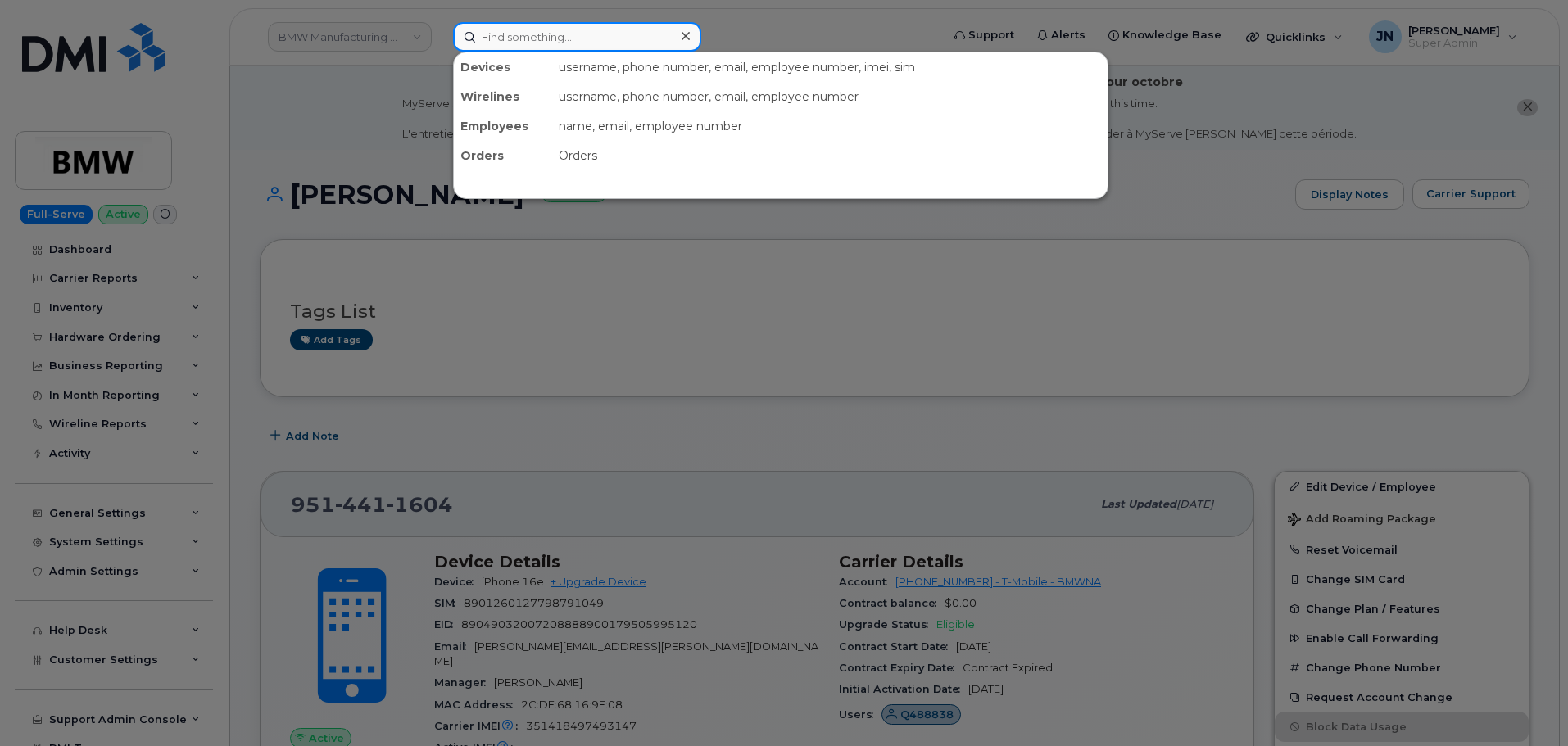
paste input "8646315930"
click at [519, 41] on input "8646315930" at bounding box center [577, 37] width 249 height 29
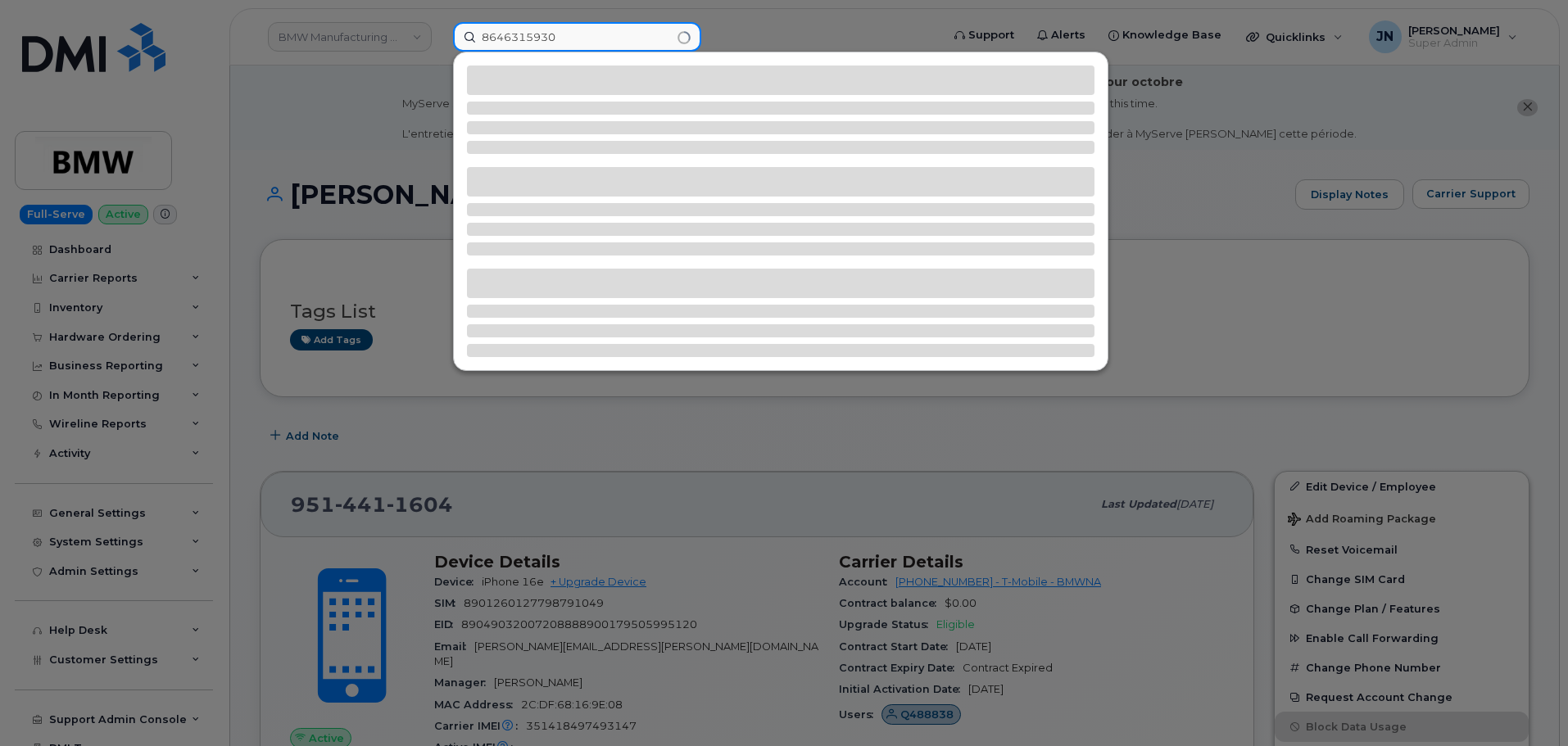
type input "8646315930"
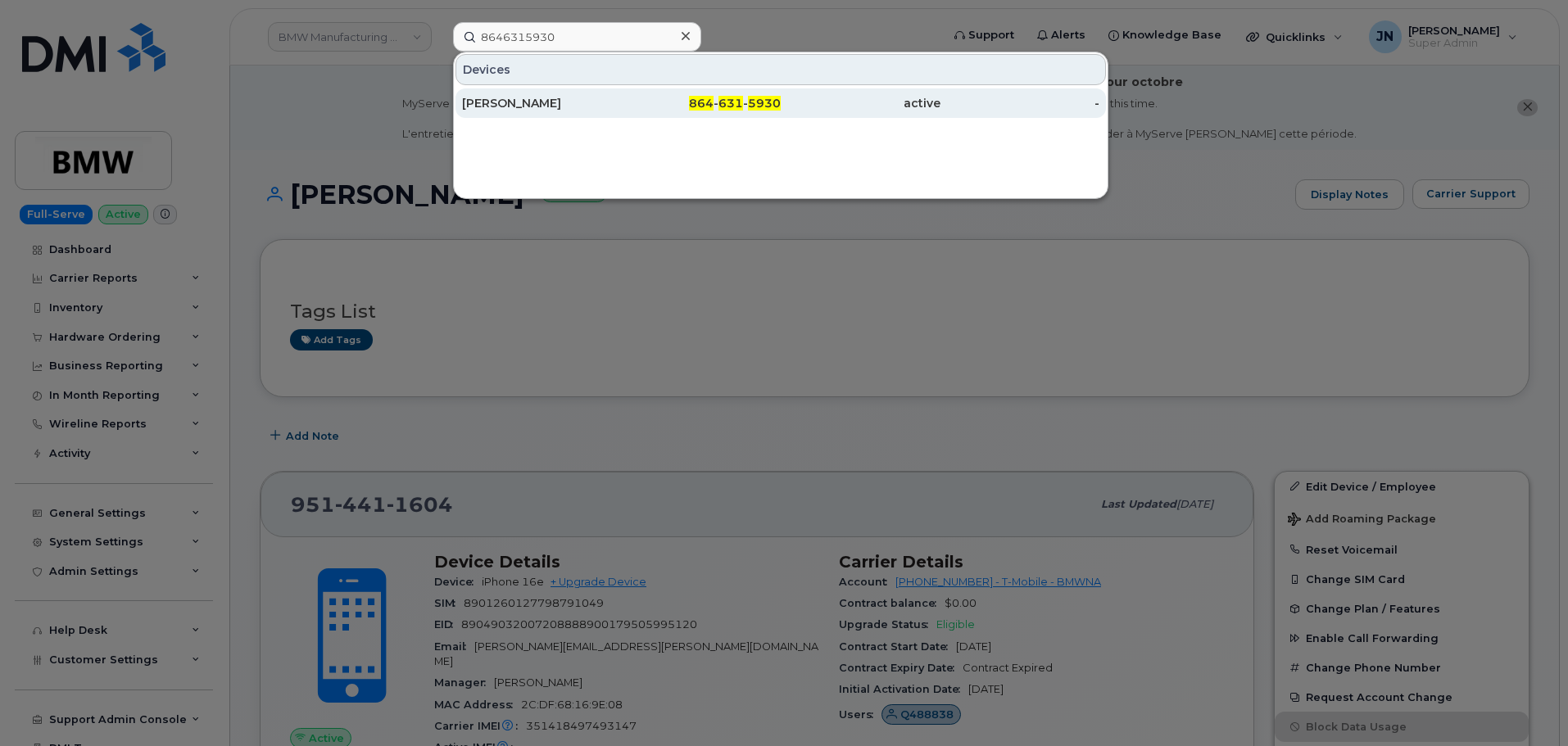
click at [748, 109] on div "864 - 631 - 5930" at bounding box center [702, 103] width 160 height 17
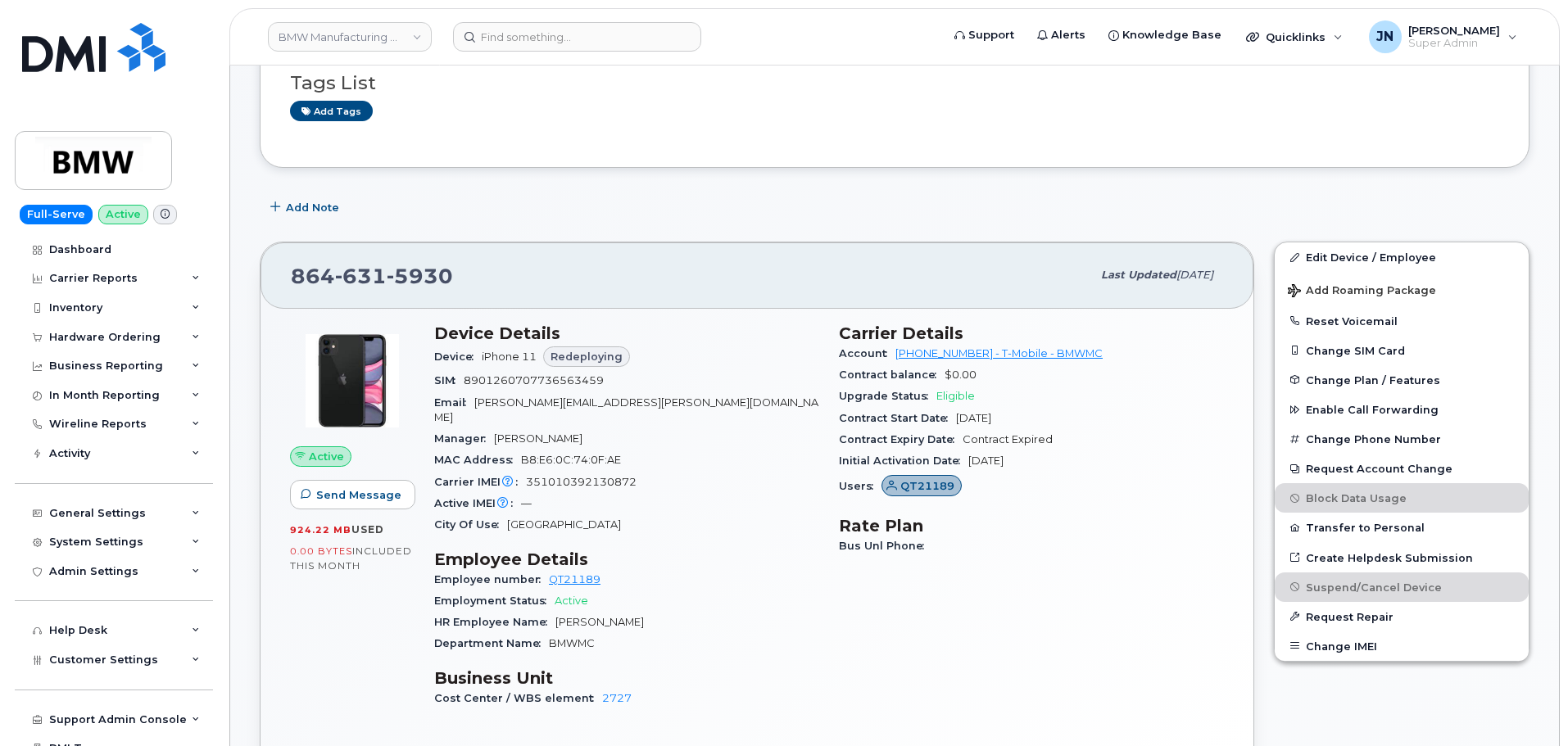
scroll to position [436, 0]
